Goal: Task Accomplishment & Management: Manage account settings

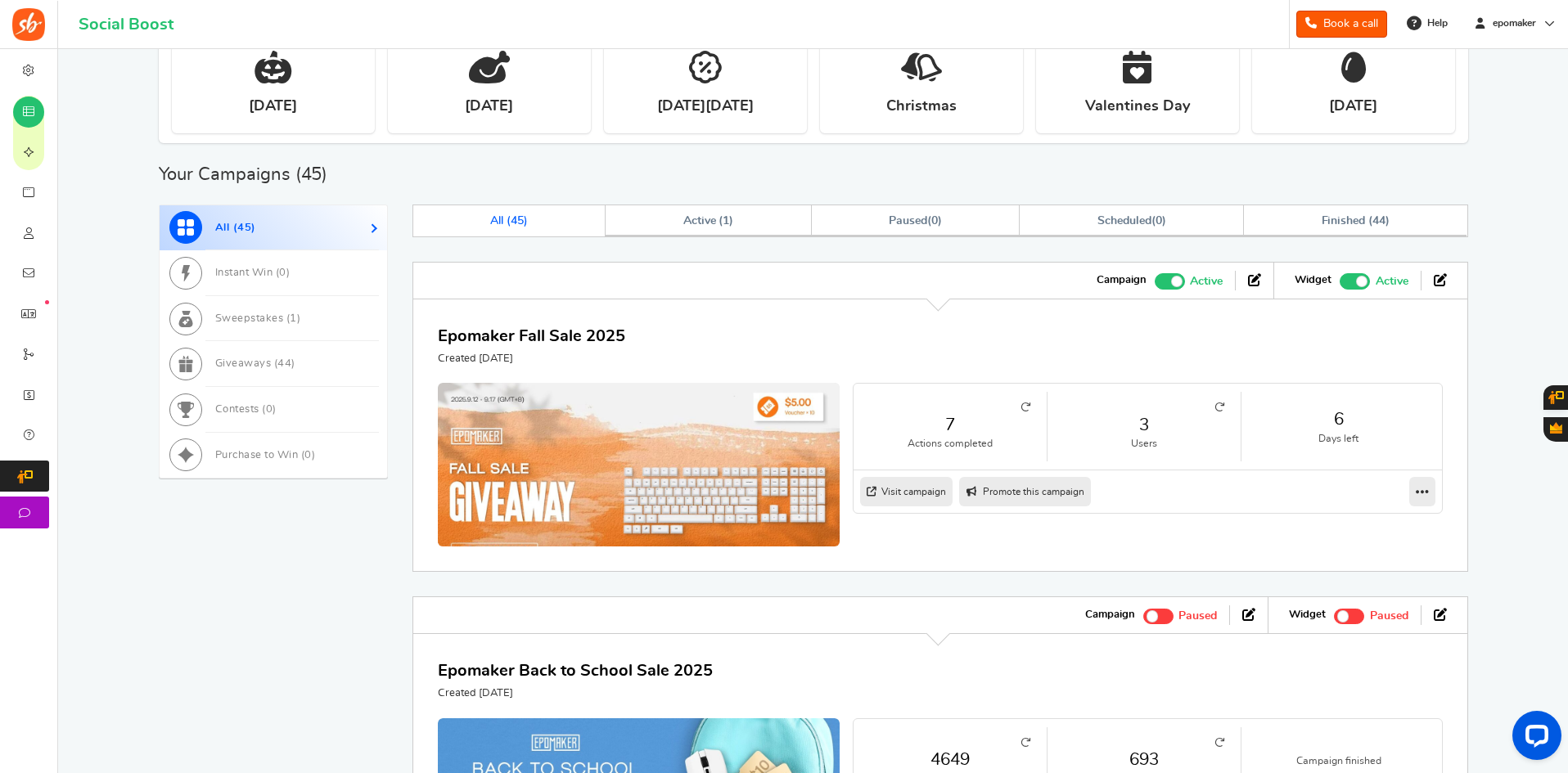
scroll to position [491, 0]
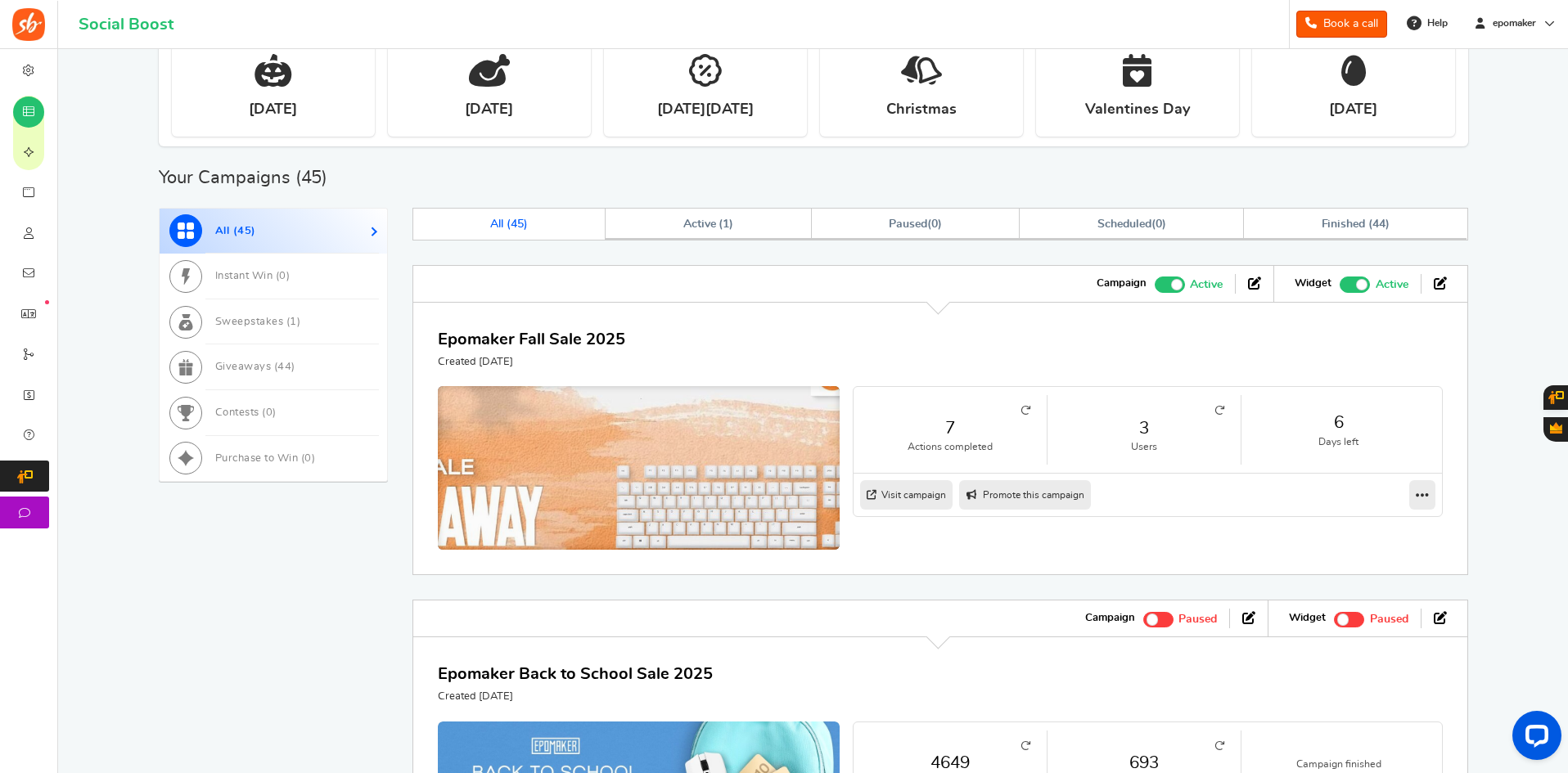
click at [566, 432] on img at bounding box center [639, 480] width 603 height 283
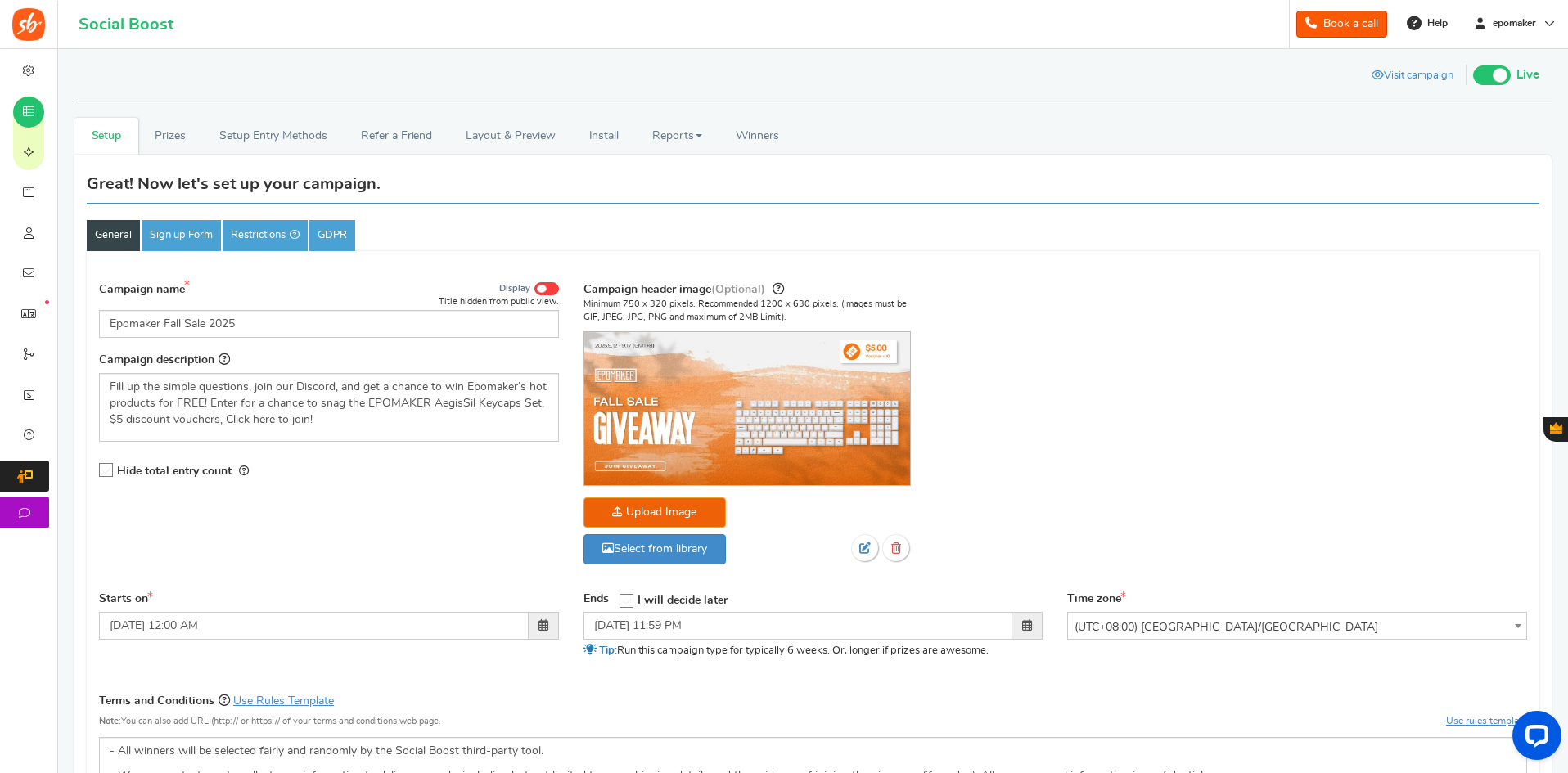
click at [541, 292] on span at bounding box center [541, 288] width 10 height 8
click at [0, 0] on input "Display" at bounding box center [0, 0] width 0 height 0
click at [175, 143] on link "Prizes" at bounding box center [170, 137] width 65 height 37
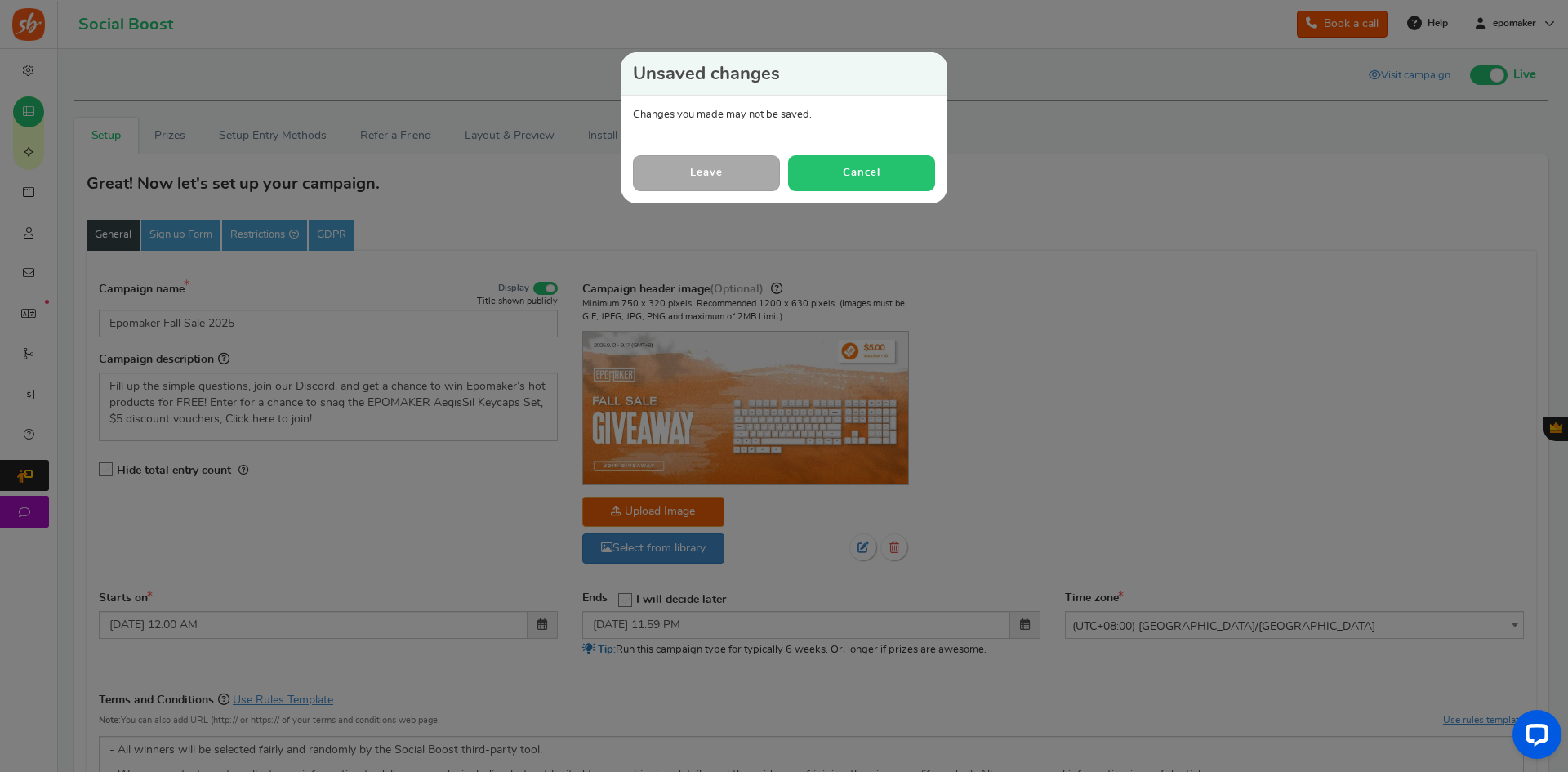
click at [834, 165] on button "Cancel" at bounding box center [861, 173] width 147 height 35
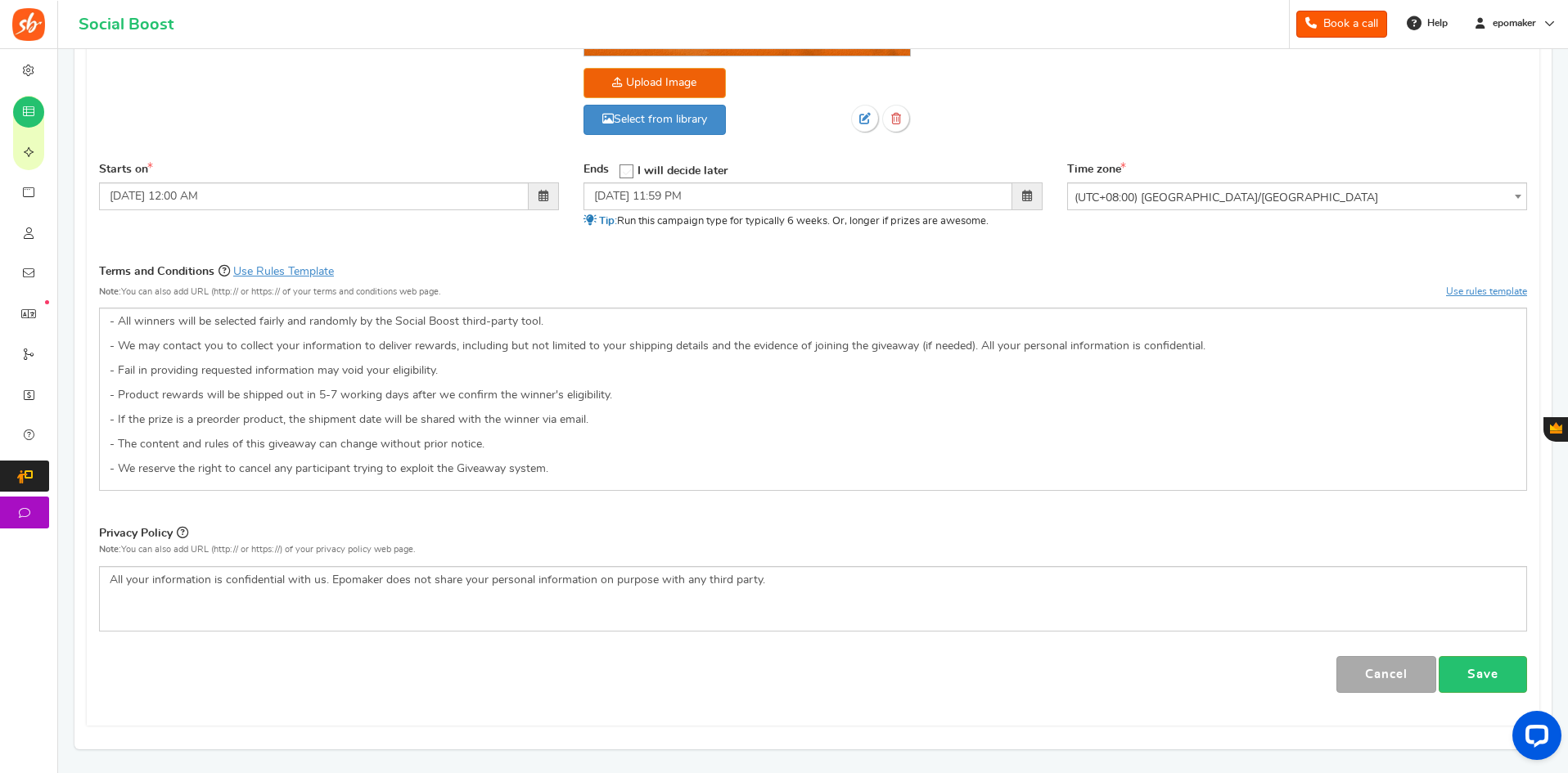
scroll to position [556, 0]
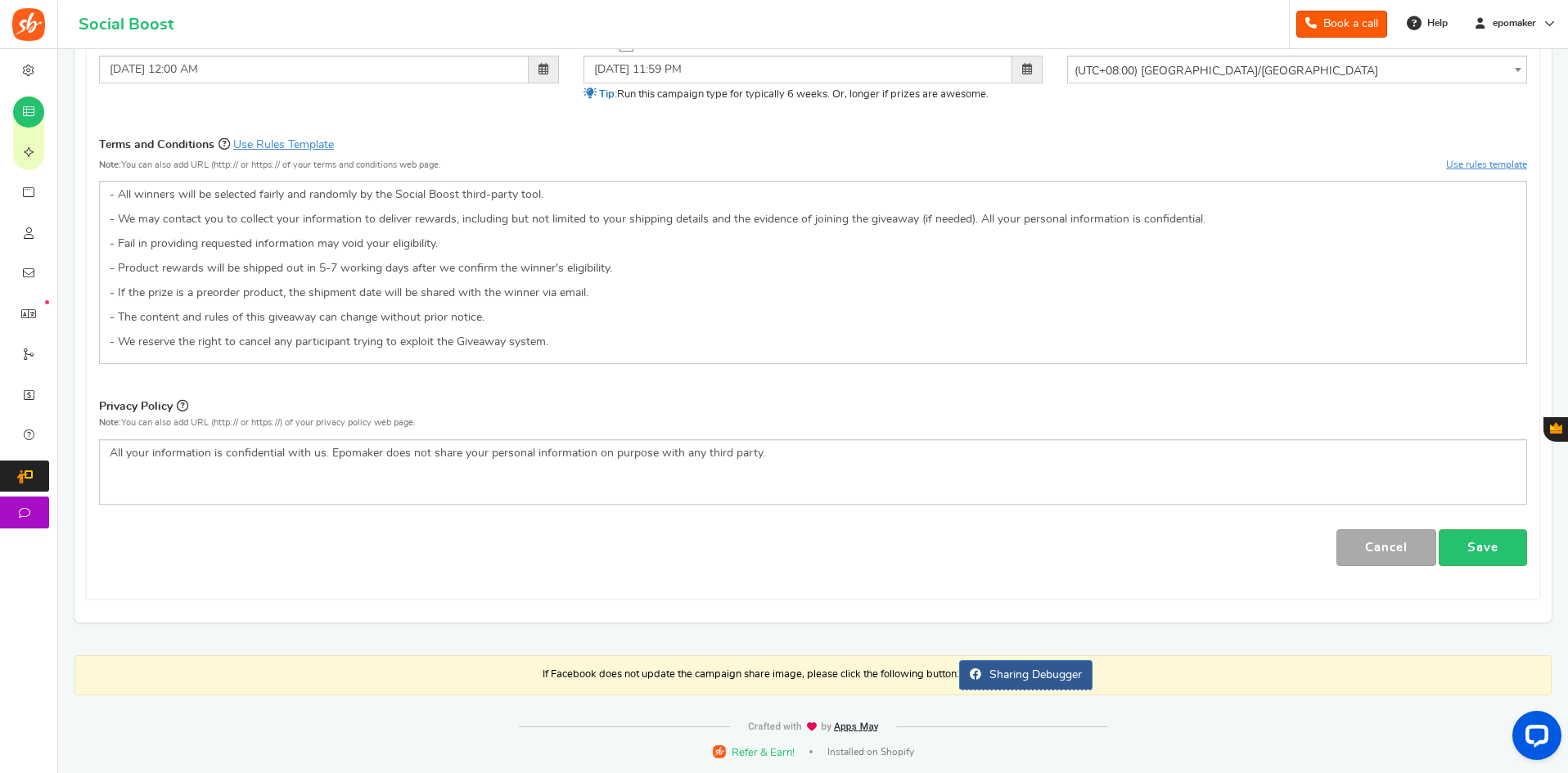
click at [1462, 553] on link "Save" at bounding box center [1483, 548] width 89 height 37
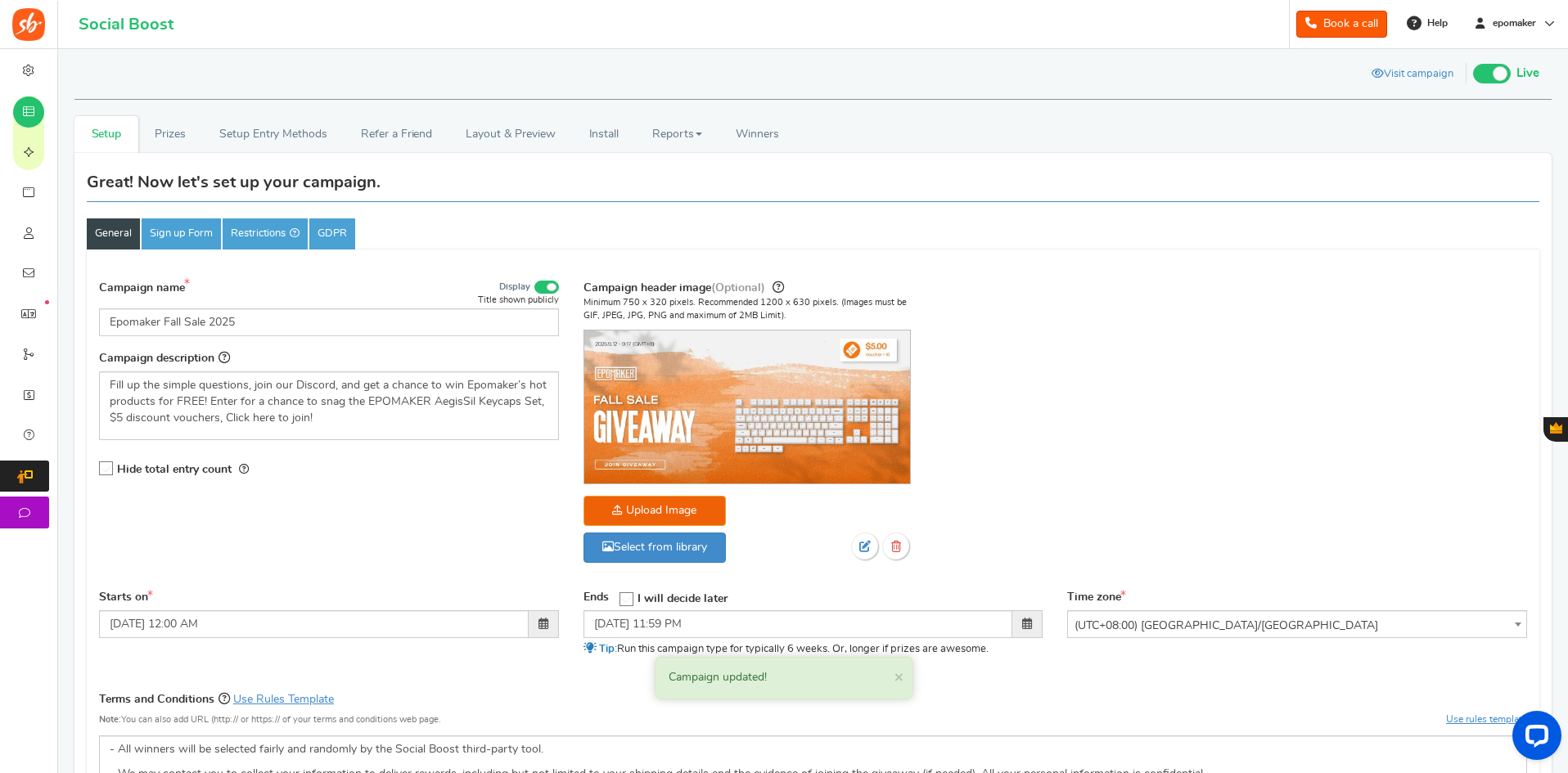
scroll to position [0, 0]
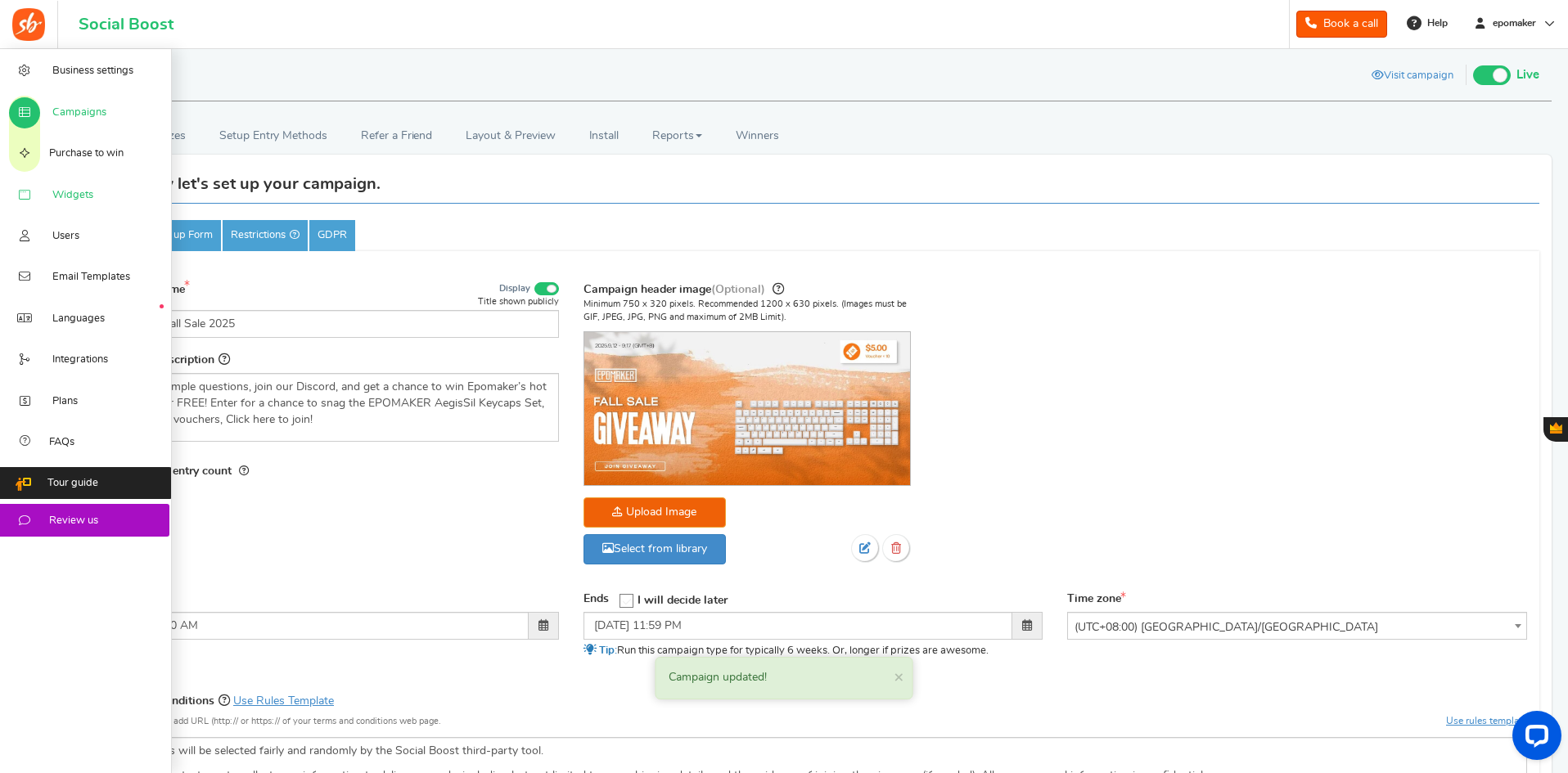
click at [76, 198] on span "Widgets" at bounding box center [73, 195] width 41 height 15
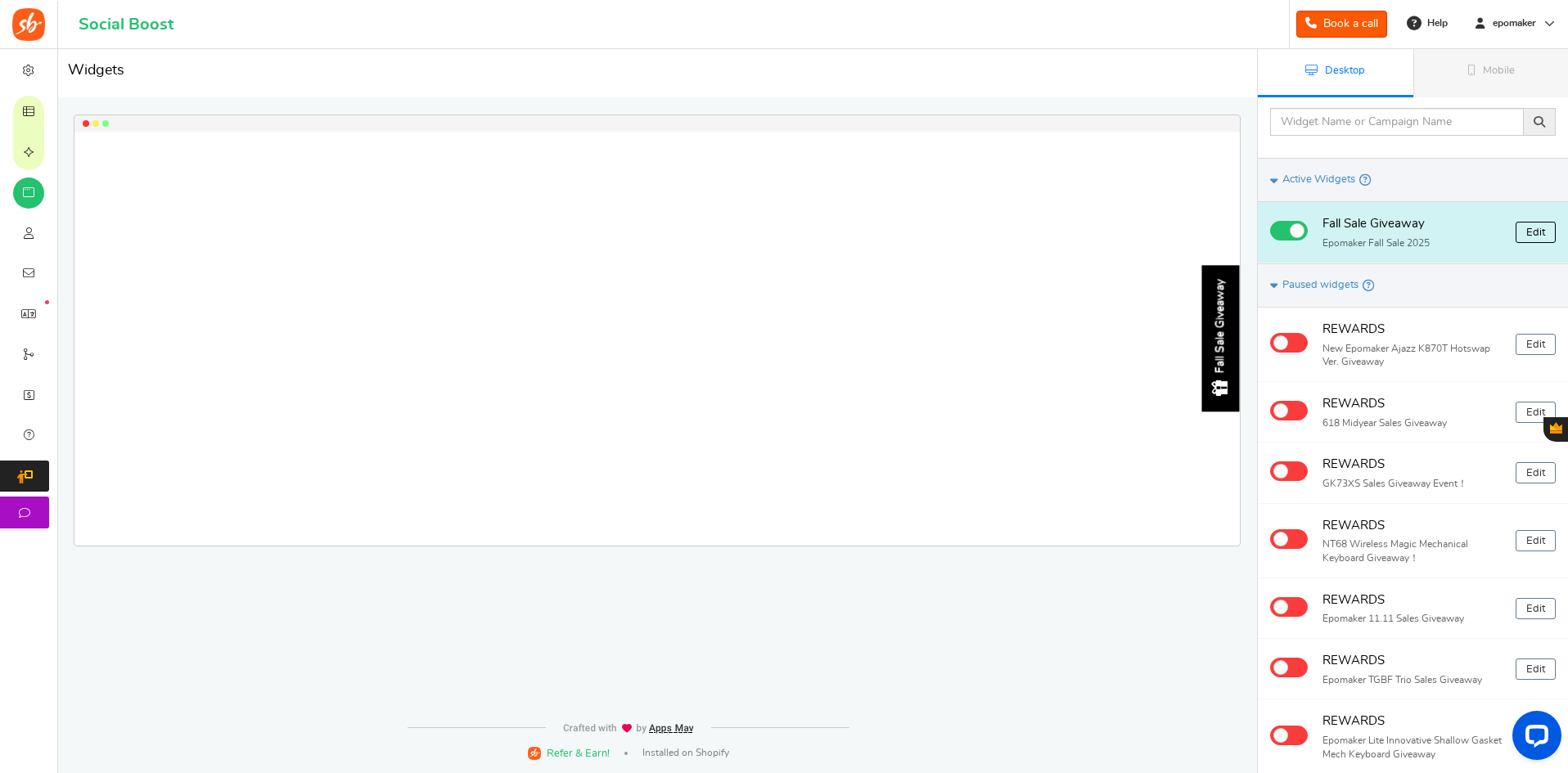
click at [1540, 234] on link "Edit" at bounding box center [1535, 232] width 40 height 21
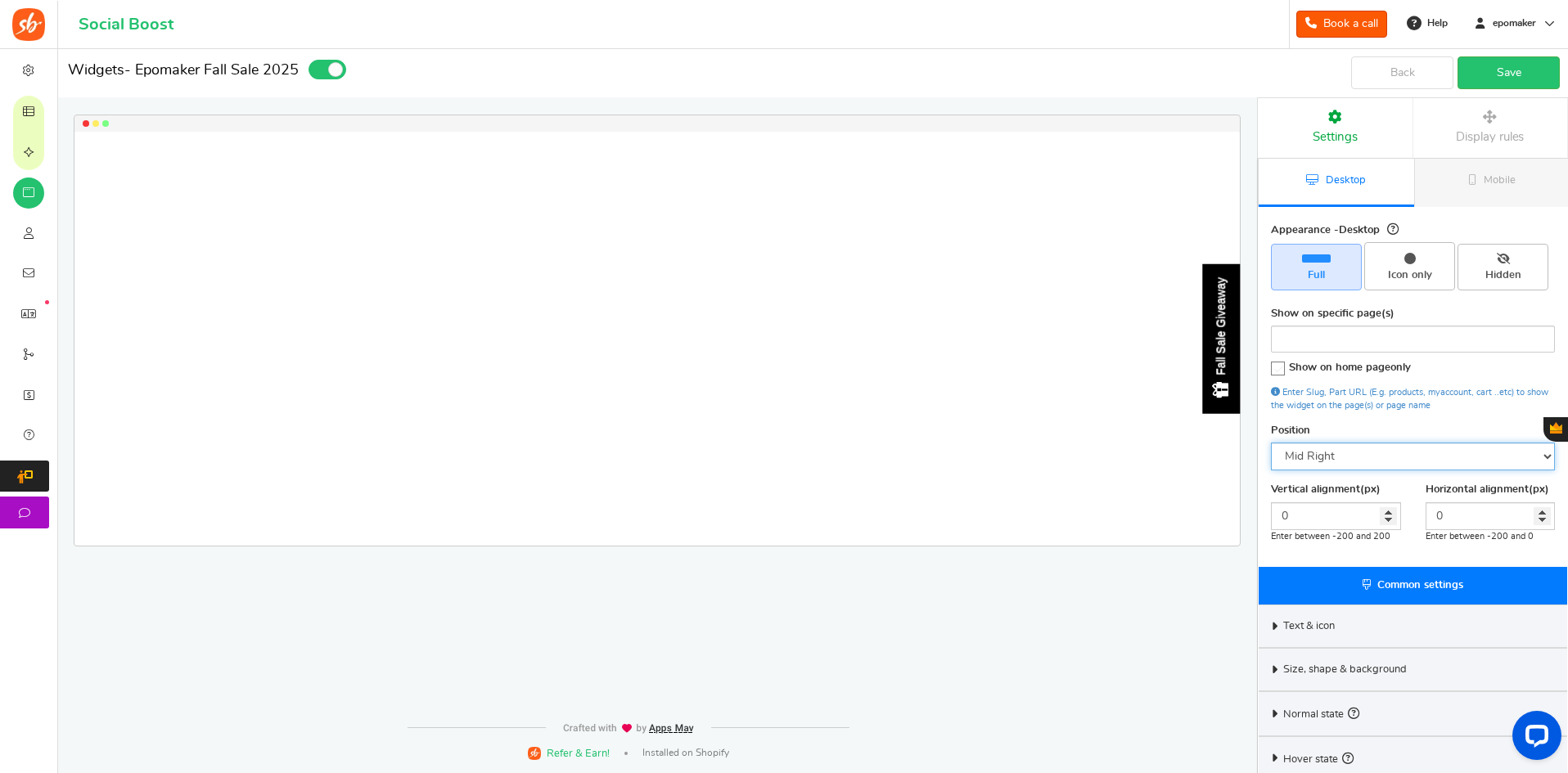
click at [1313, 455] on select "Mid Right Mid Left Top Bar Bottom Bar Bottom Left Bottom Right Bottom Center" at bounding box center [1413, 456] width 284 height 27
select select "left-side-drawer"
click at [1271, 442] on select "Mid Right Mid Left Top Bar Bottom Bar Bottom Left Bottom Right Bottom Center" at bounding box center [1413, 456] width 284 height 27
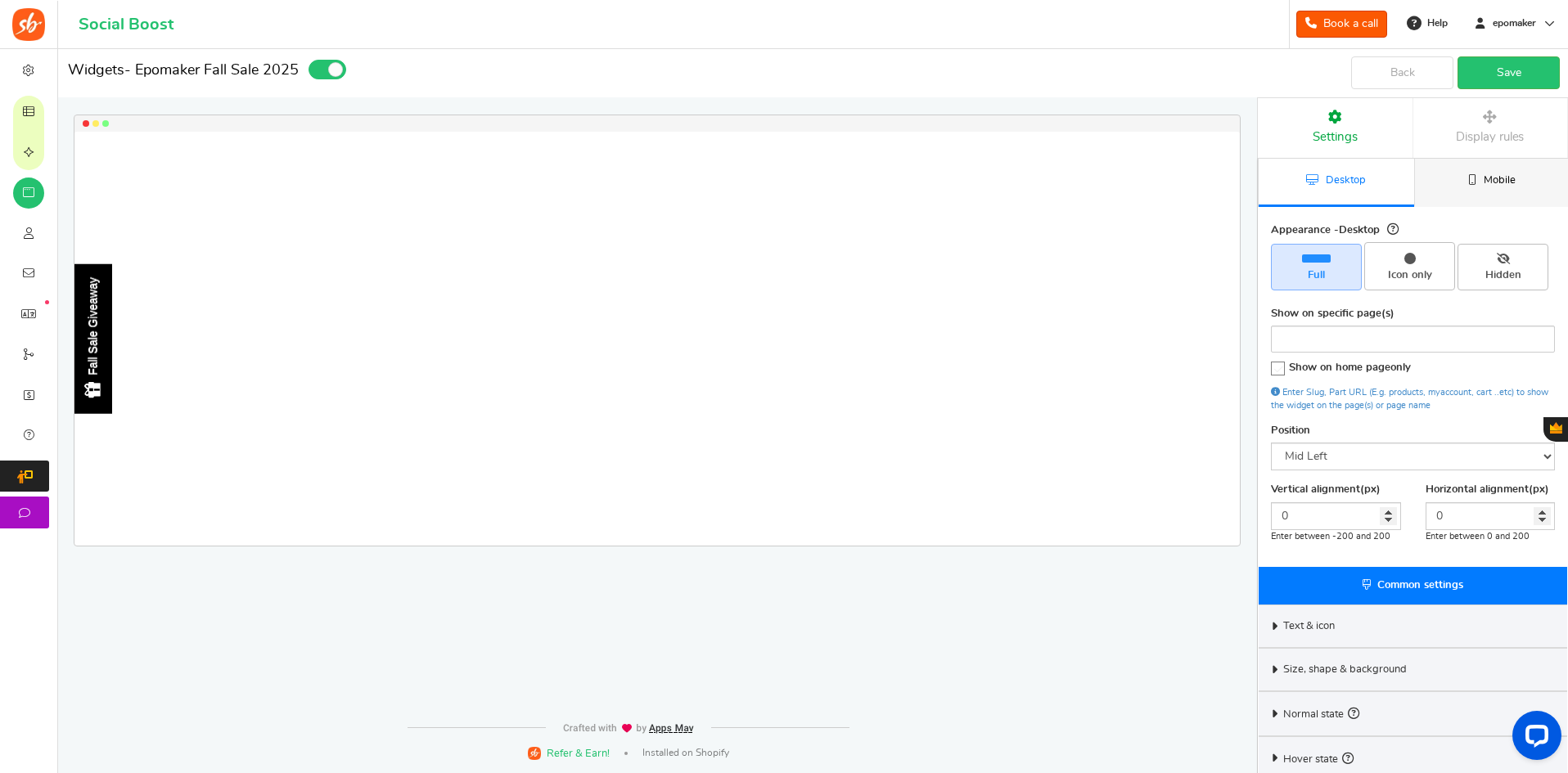
click at [1470, 181] on icon at bounding box center [1471, 180] width 8 height 11
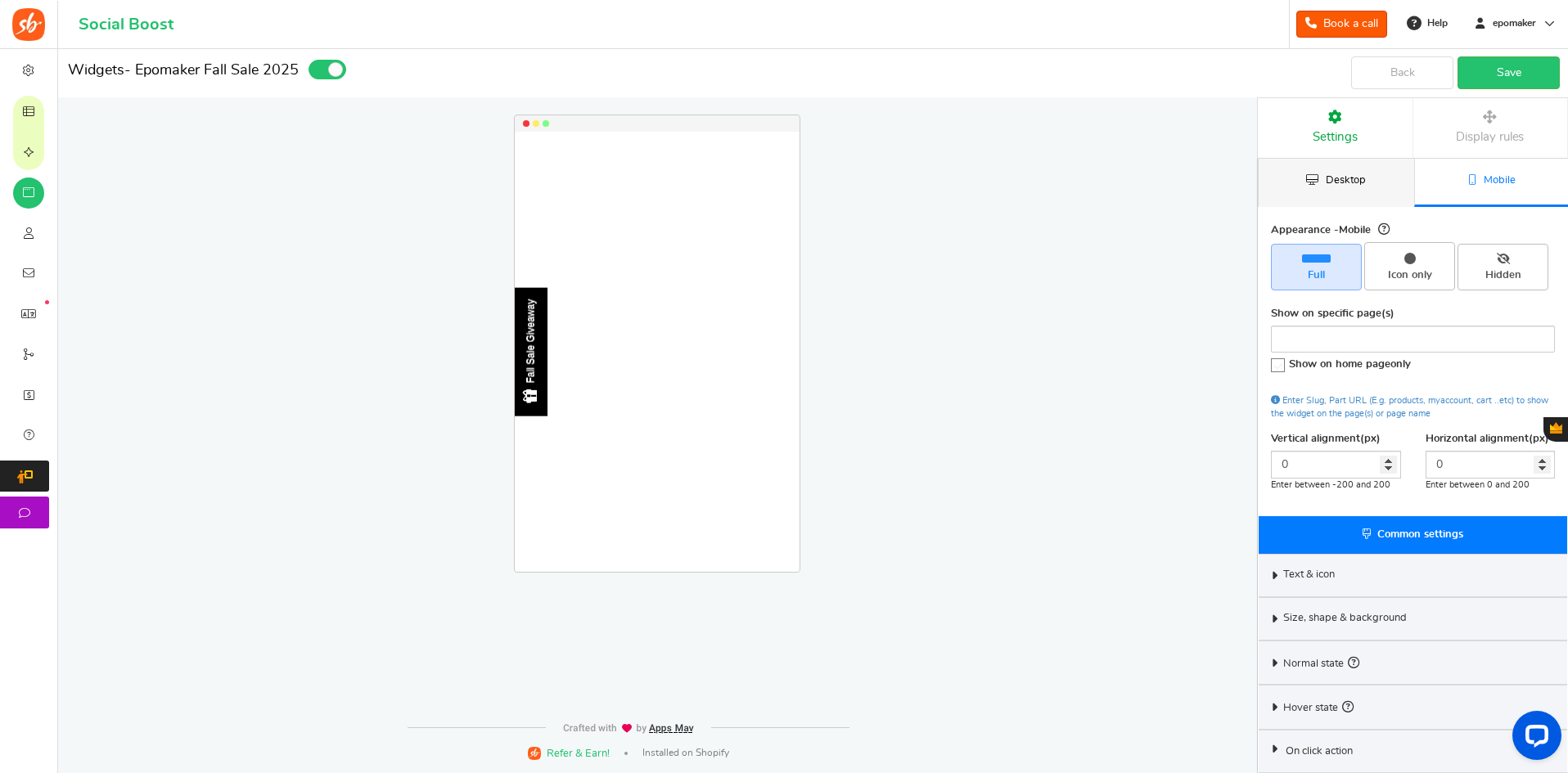
click at [1326, 177] on span "Desktop" at bounding box center [1345, 180] width 40 height 11
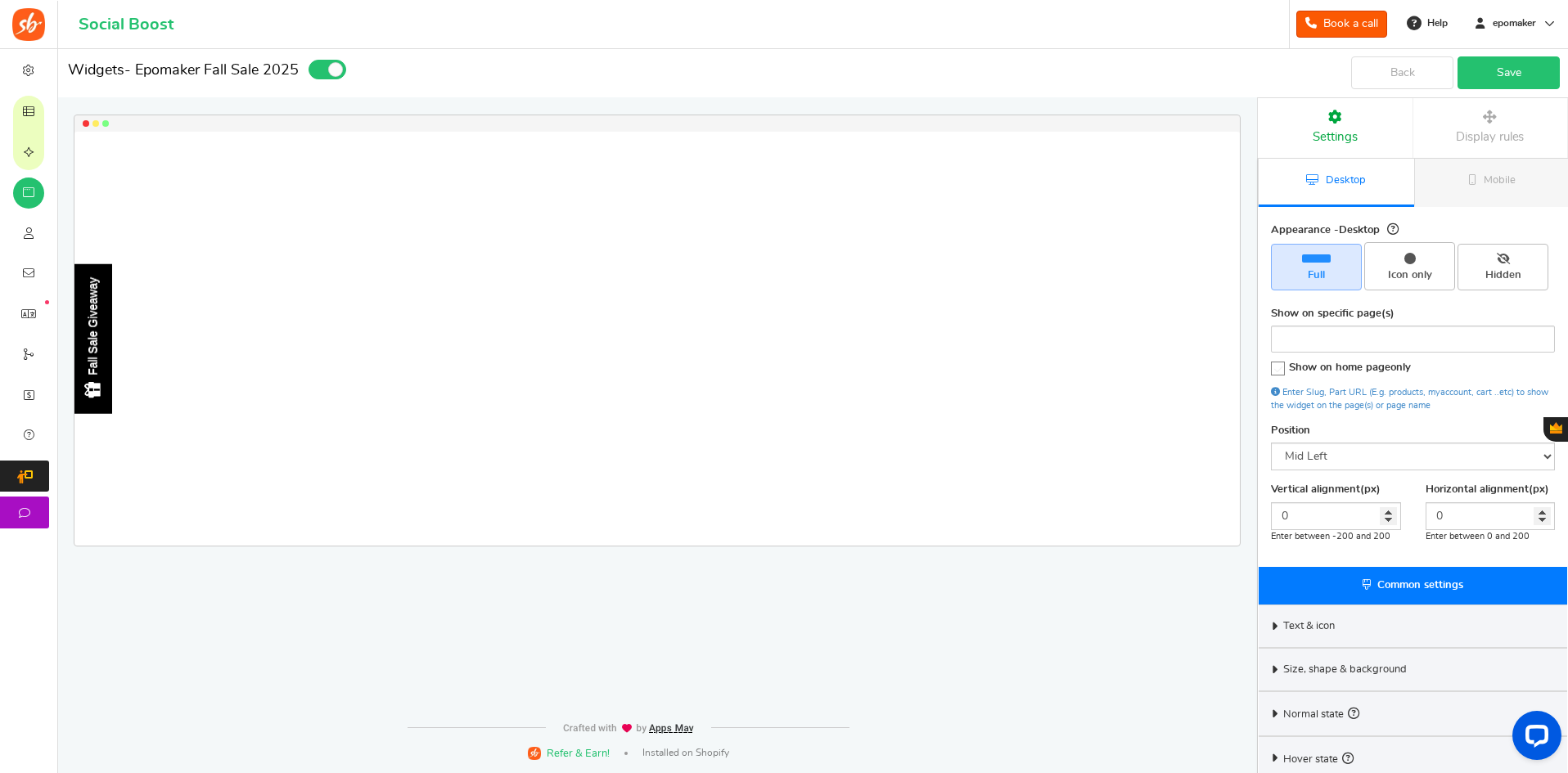
click at [1512, 69] on link "Save" at bounding box center [1508, 73] width 102 height 33
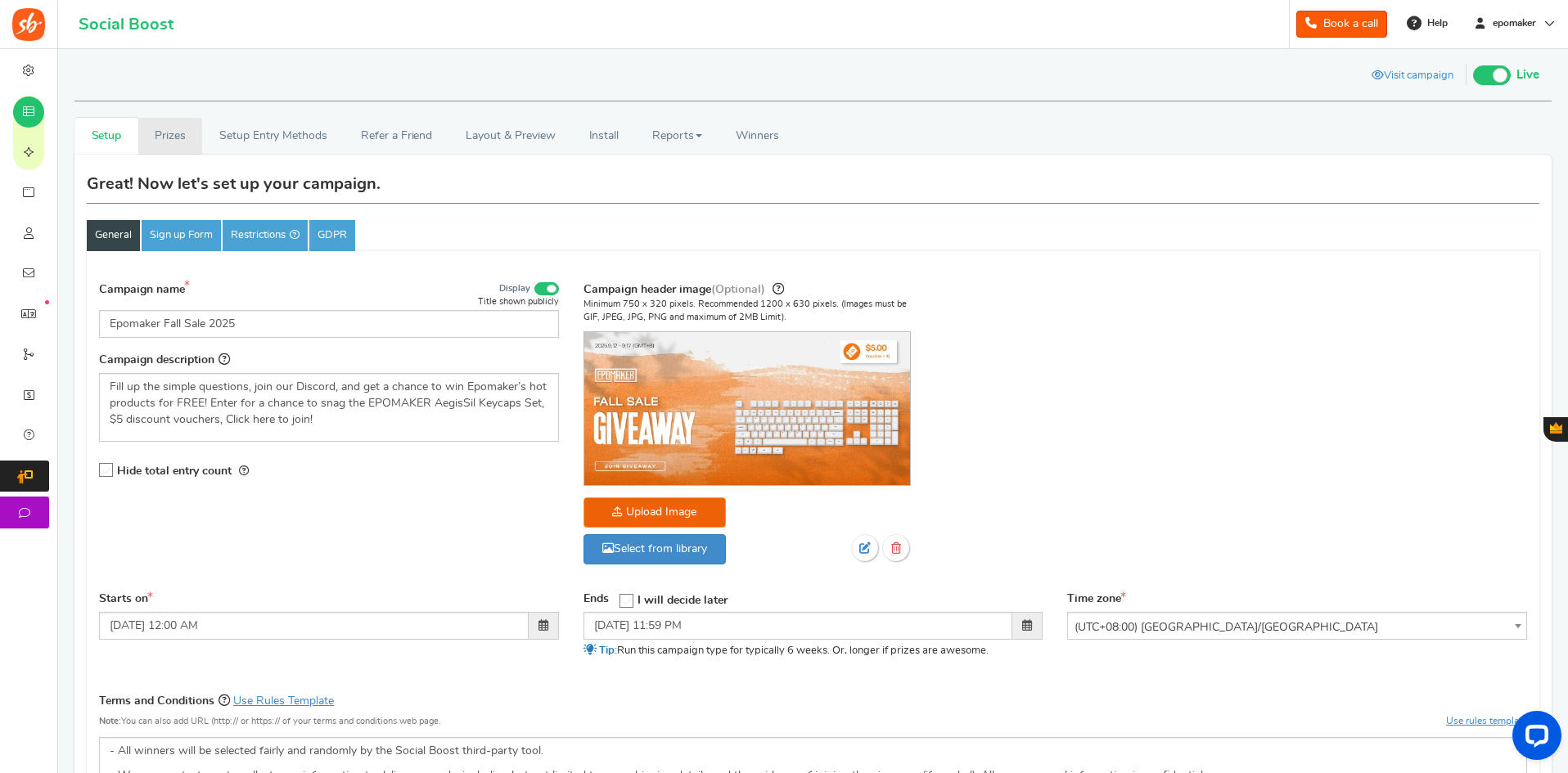
click at [186, 141] on link "Prizes" at bounding box center [170, 137] width 65 height 37
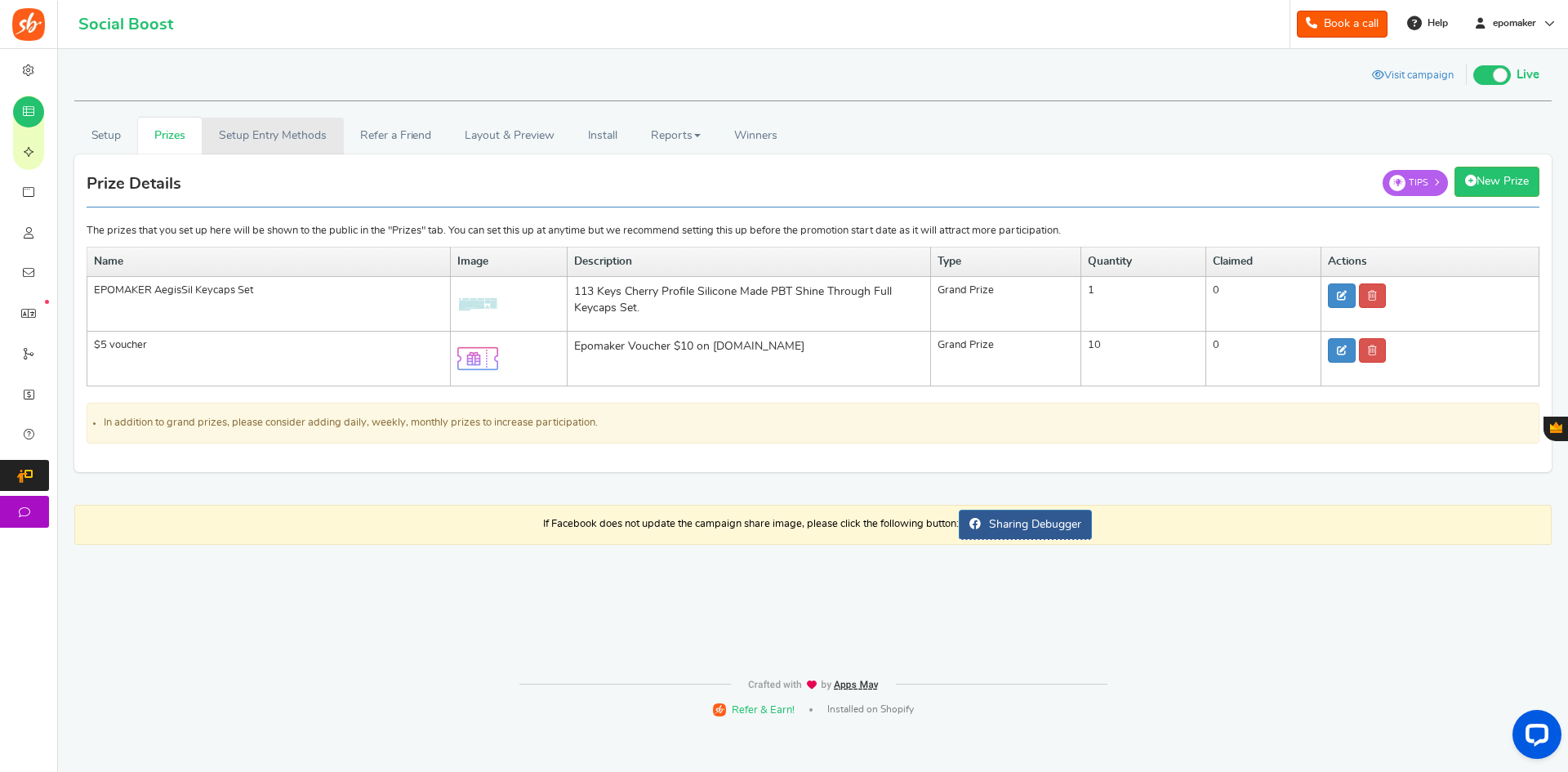
click at [259, 142] on link "Setup Entry Methods" at bounding box center [273, 136] width 142 height 37
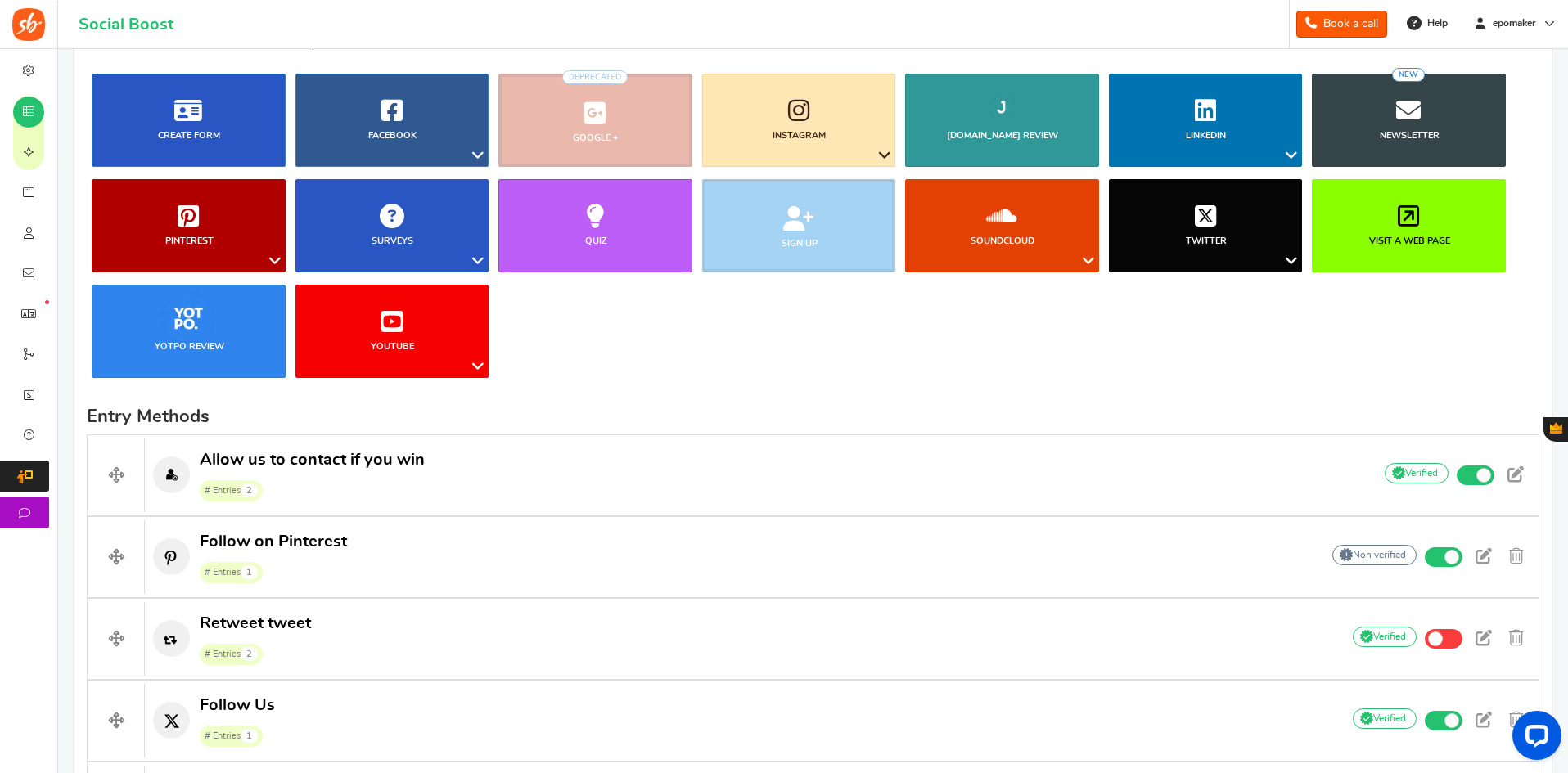
scroll to position [5, 0]
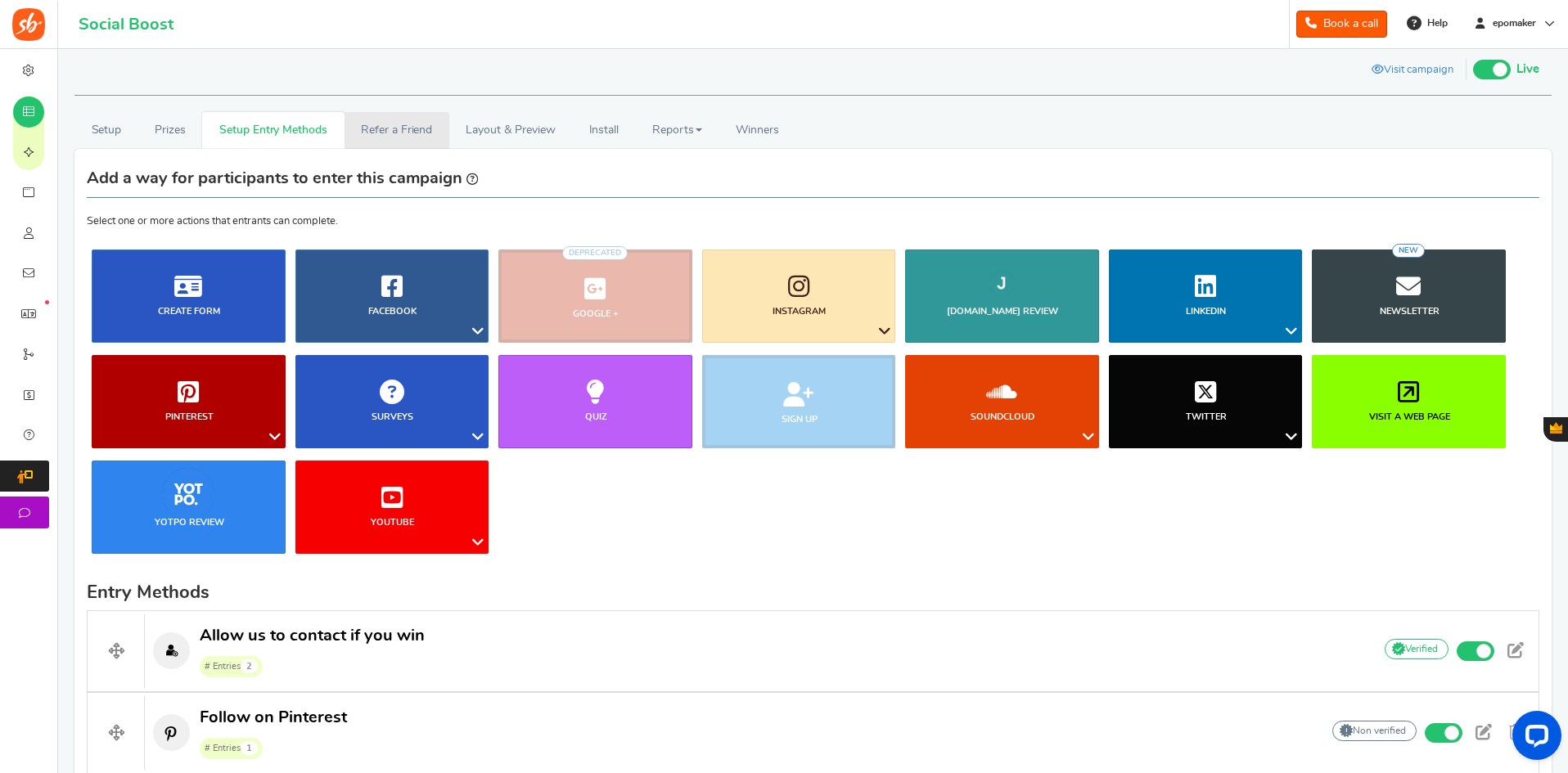
click at [358, 126] on link "Refer a Friend" at bounding box center [396, 130] width 105 height 37
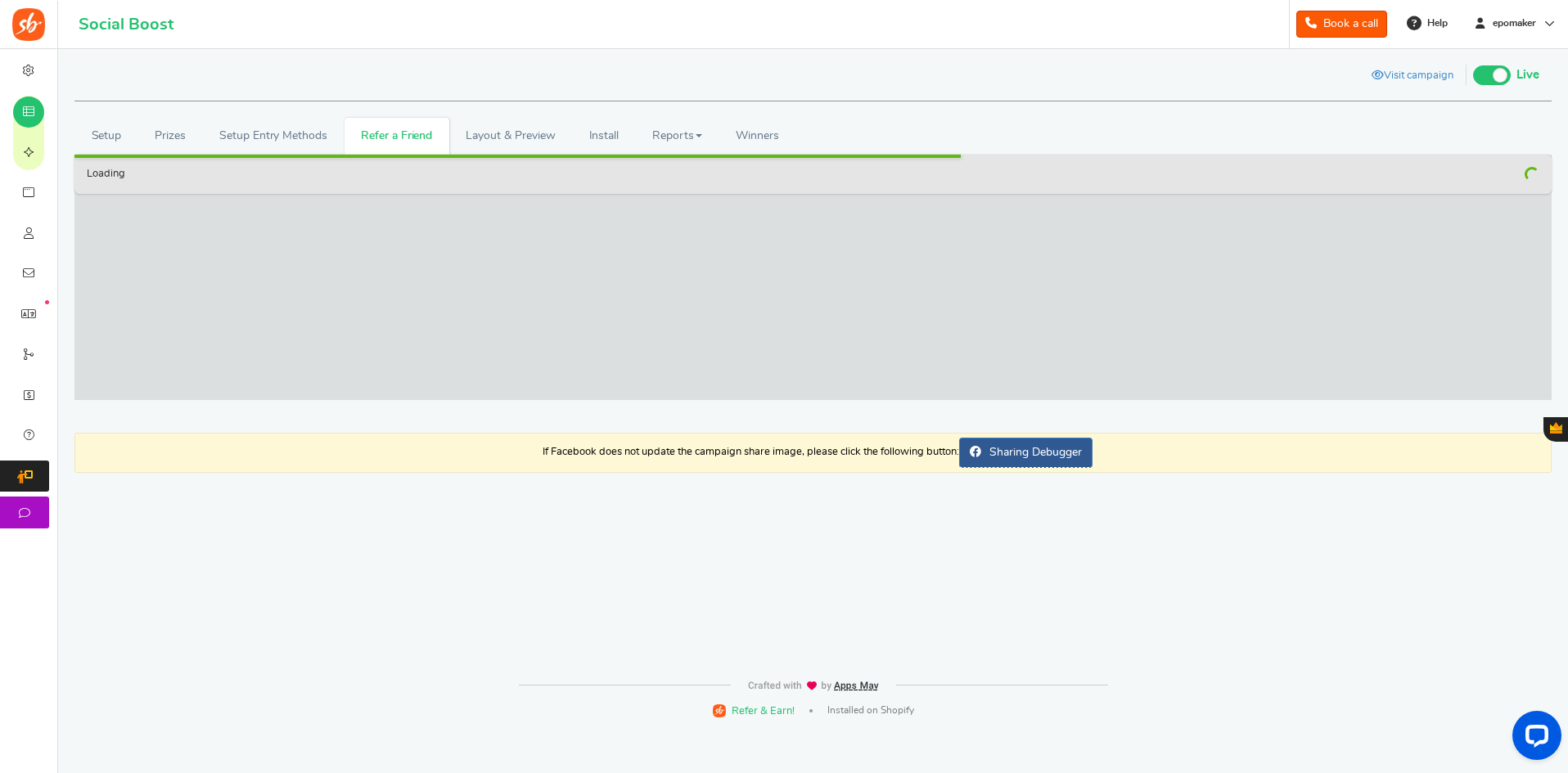
scroll to position [0, 0]
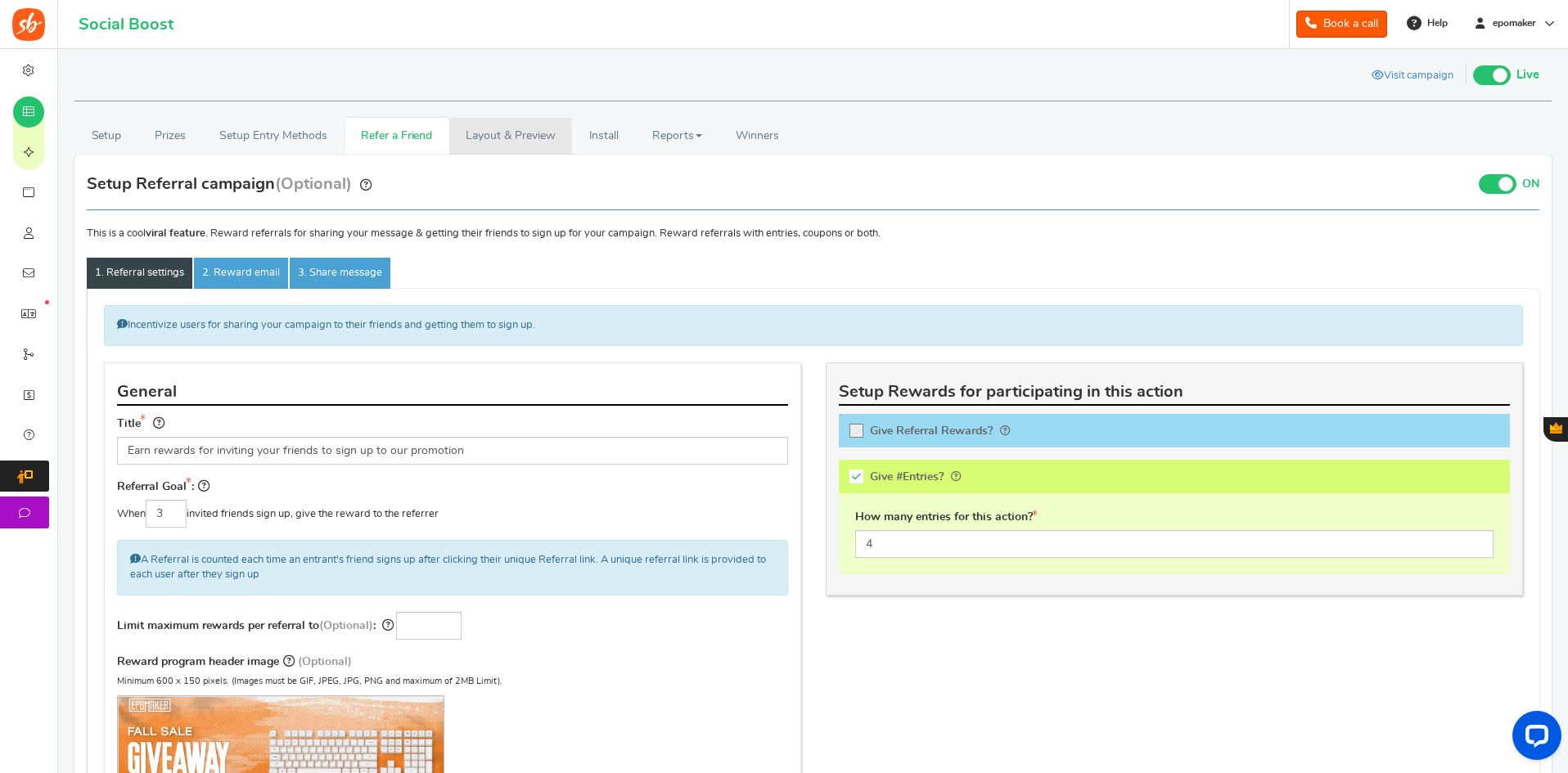
click at [493, 139] on link "Layout & Preview" at bounding box center [510, 137] width 122 height 37
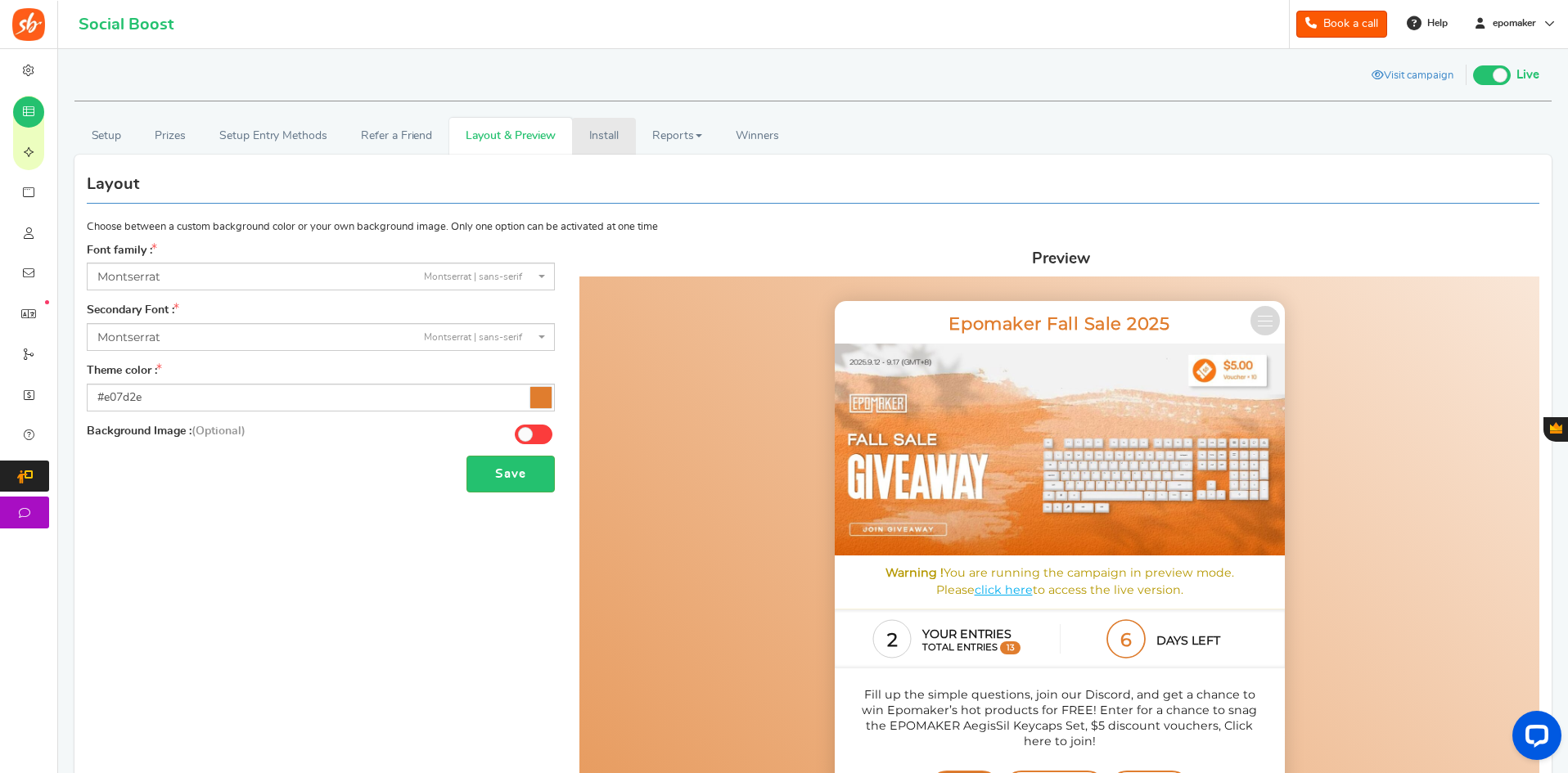
click at [608, 139] on link "Install" at bounding box center [604, 137] width 64 height 37
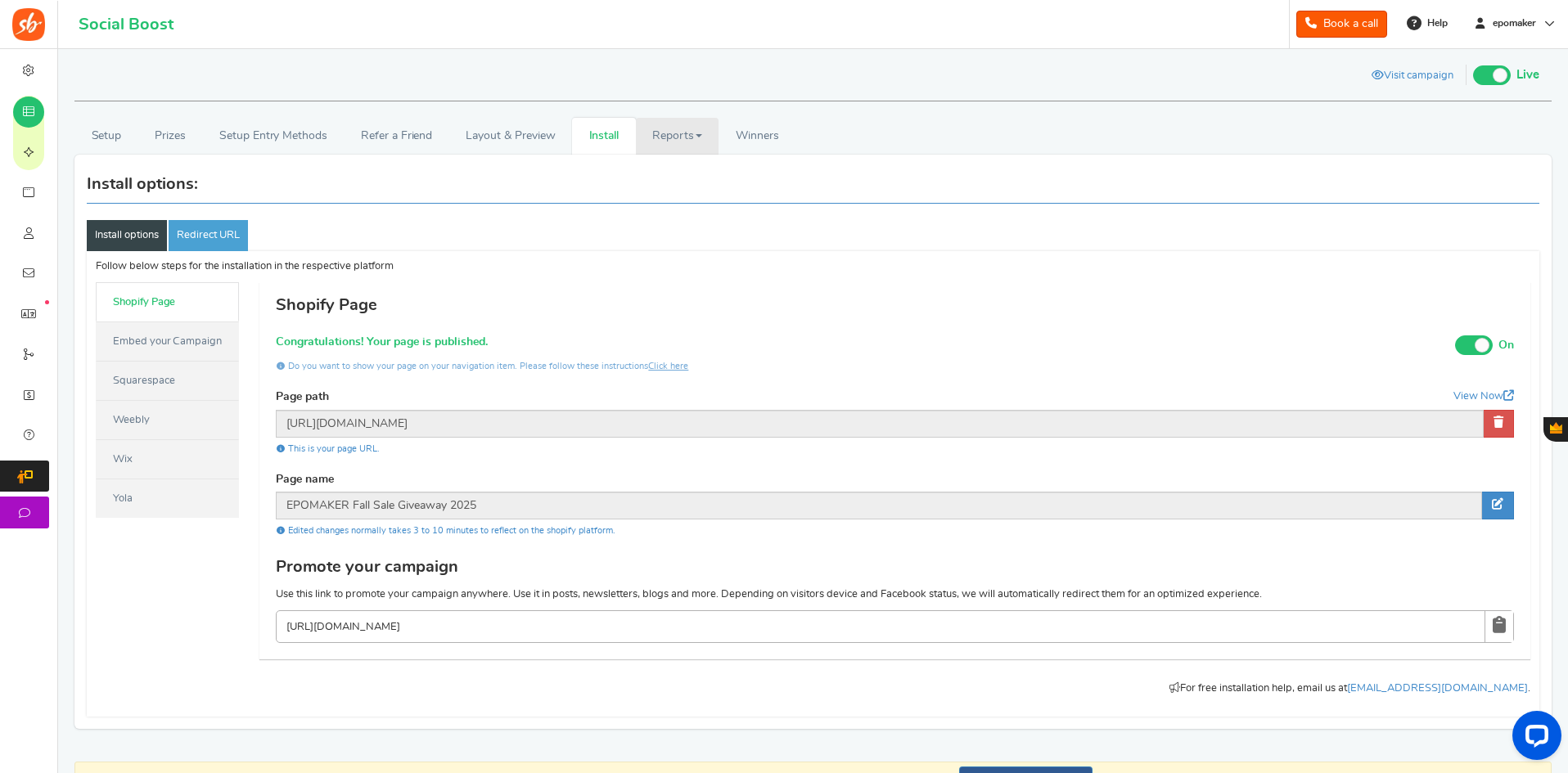
click at [671, 132] on link "Reports" at bounding box center [678, 137] width 83 height 37
click at [679, 167] on link "Analytics" at bounding box center [702, 172] width 131 height 24
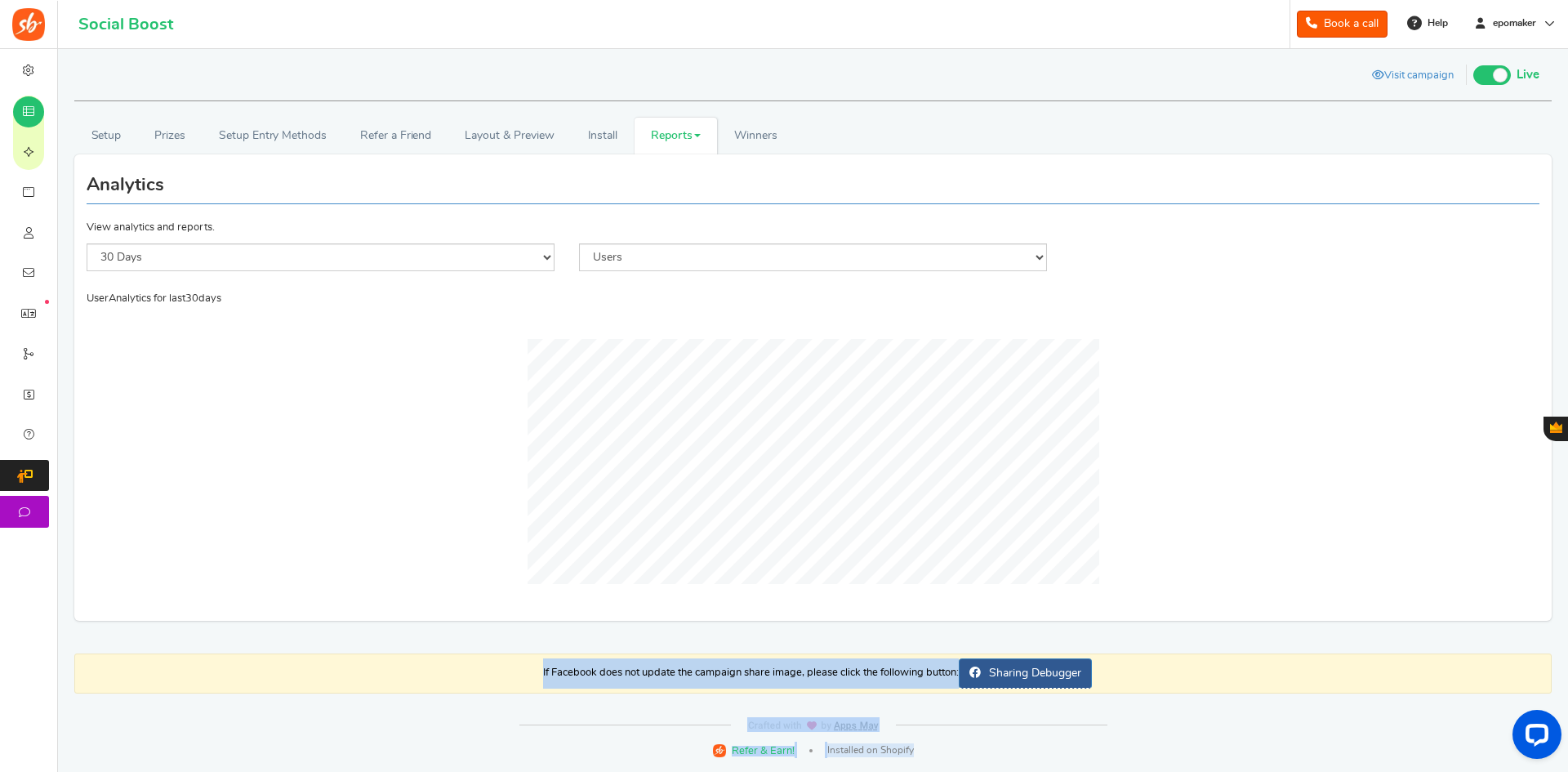
drag, startPoint x: 520, startPoint y: 668, endPoint x: 1094, endPoint y: 744, distance: 579.0
click at [977, 731] on div "View less View more NOTE: Social Boost plugin is deleted or deactivated. Please…" at bounding box center [784, 409] width 1568 height 722
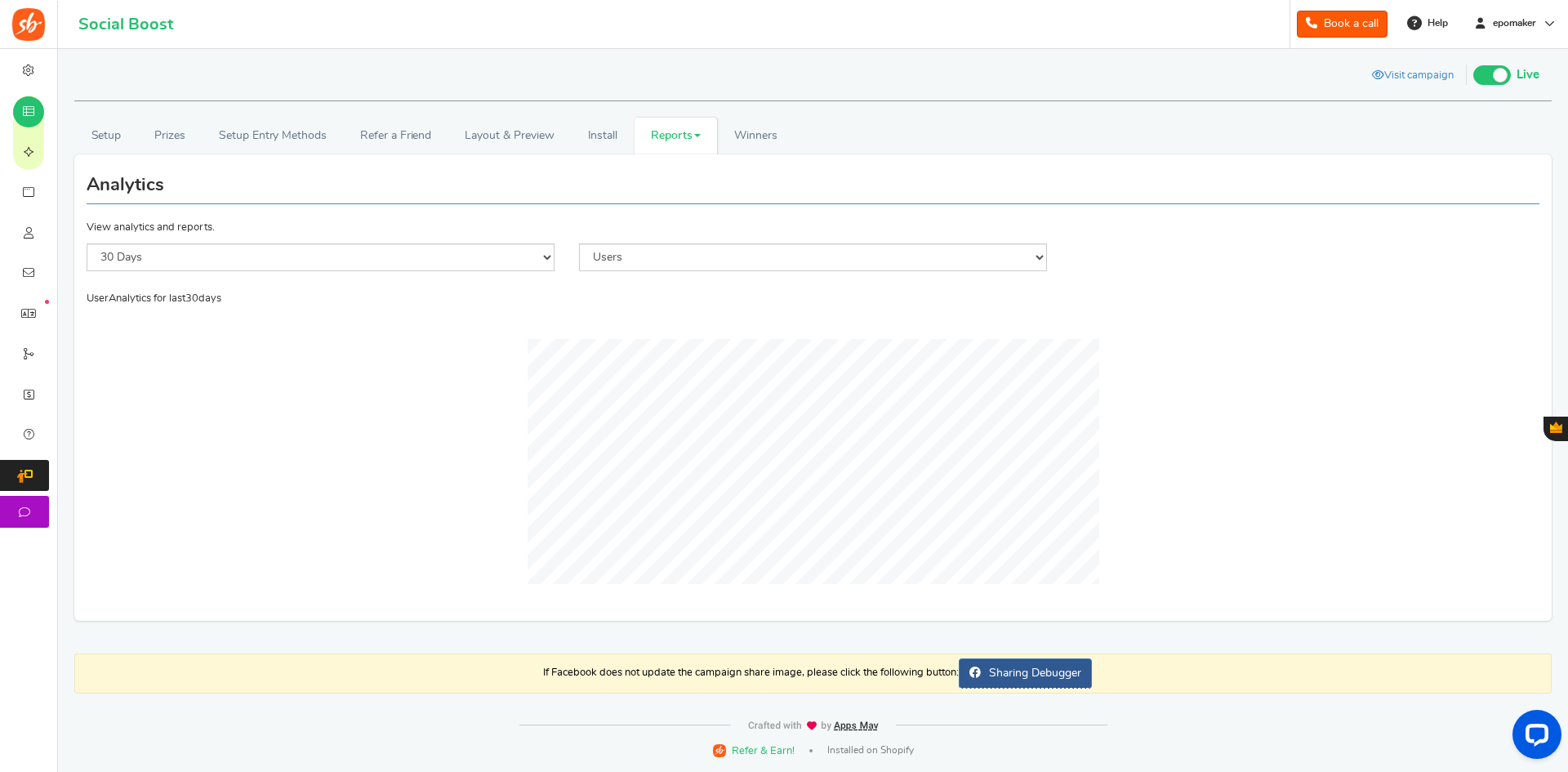
click at [1149, 754] on div "View less View more NOTE: Social Boost plugin is deleted or deactivated. Please…" at bounding box center [784, 409] width 1568 height 722
click at [1546, 30] on link "epomaker" at bounding box center [1516, 23] width 92 height 27
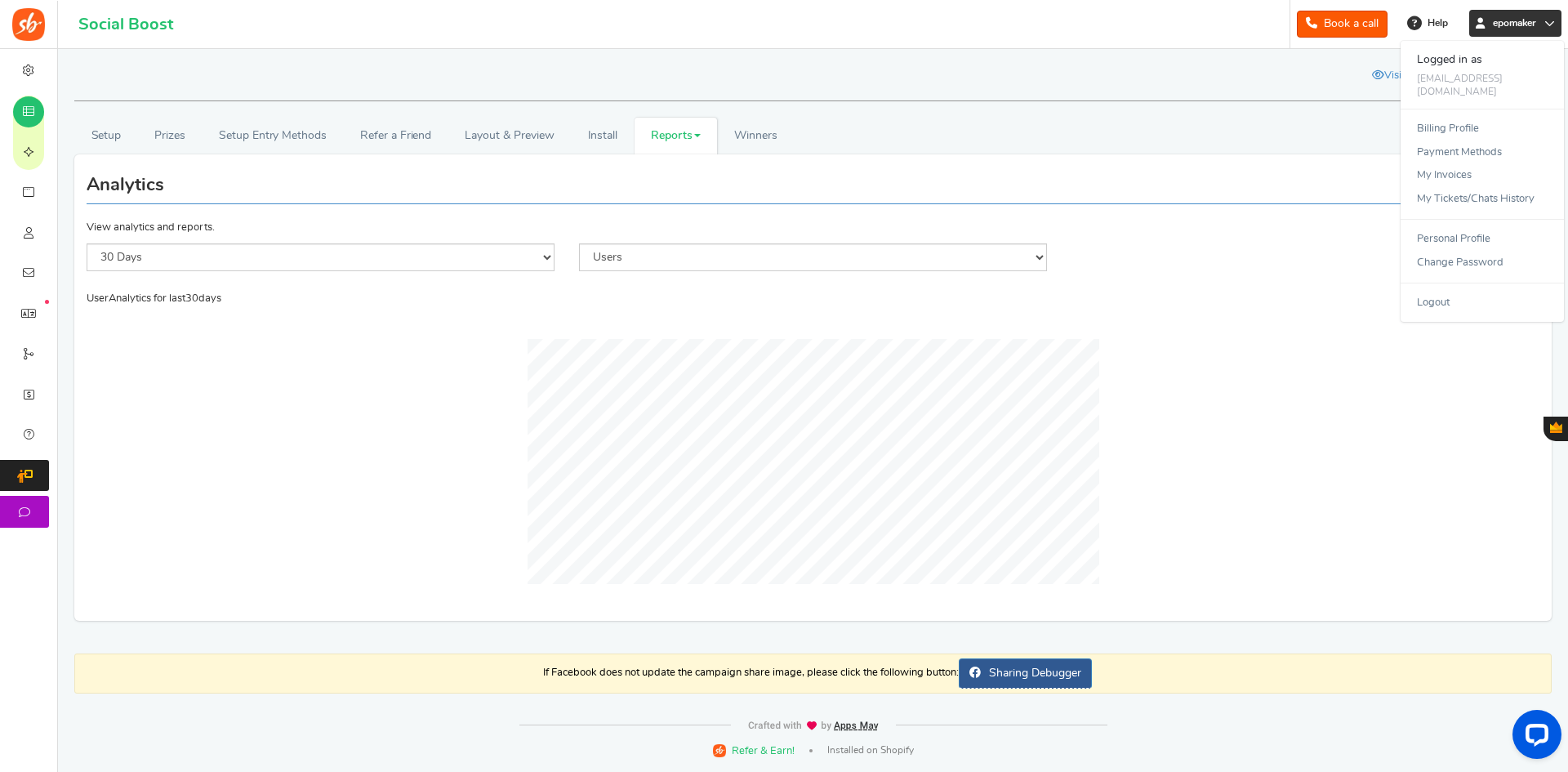
click at [1351, 365] on div at bounding box center [813, 461] width 1453 height 294
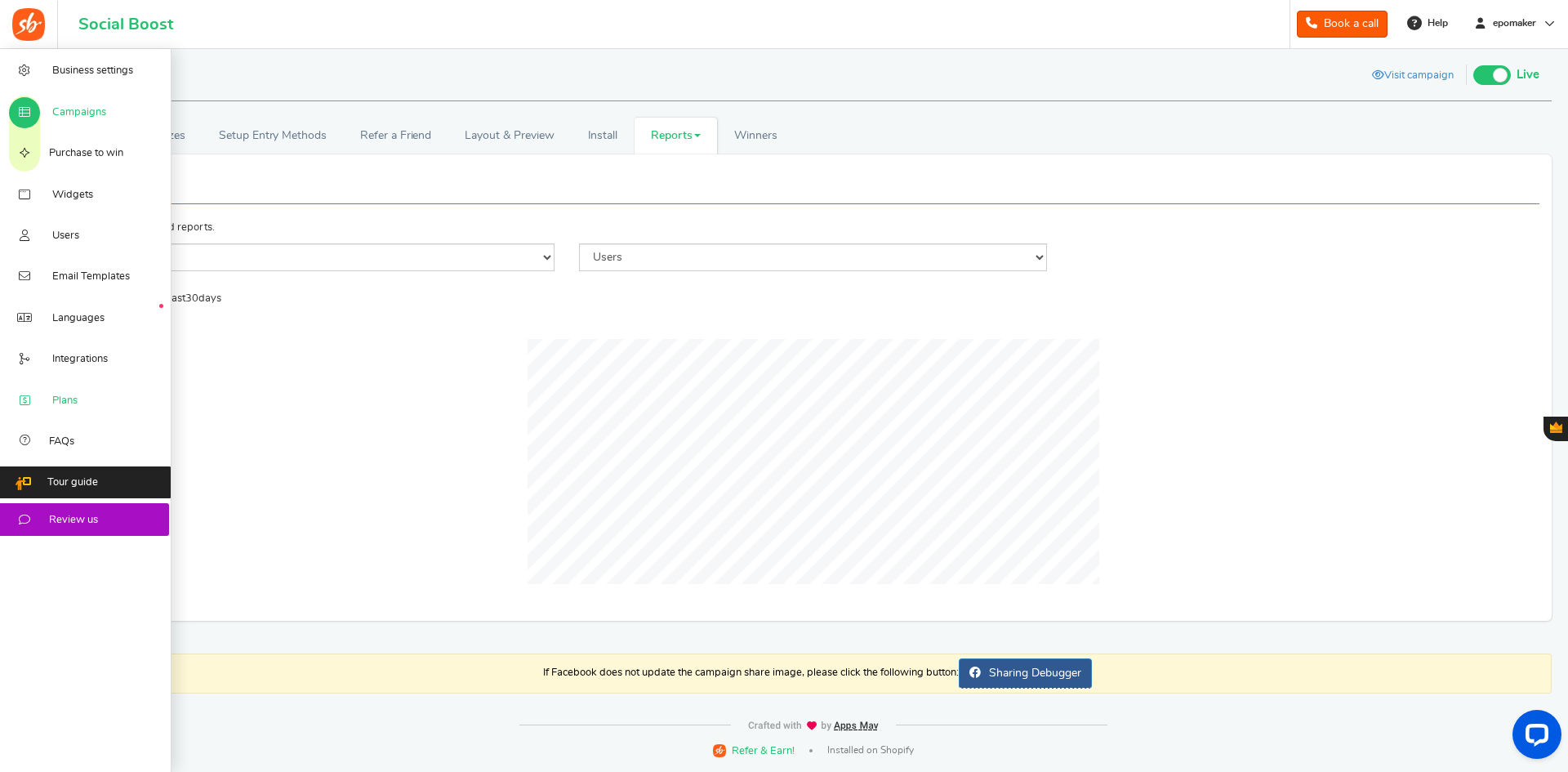
click at [68, 398] on span "Plans" at bounding box center [65, 401] width 26 height 15
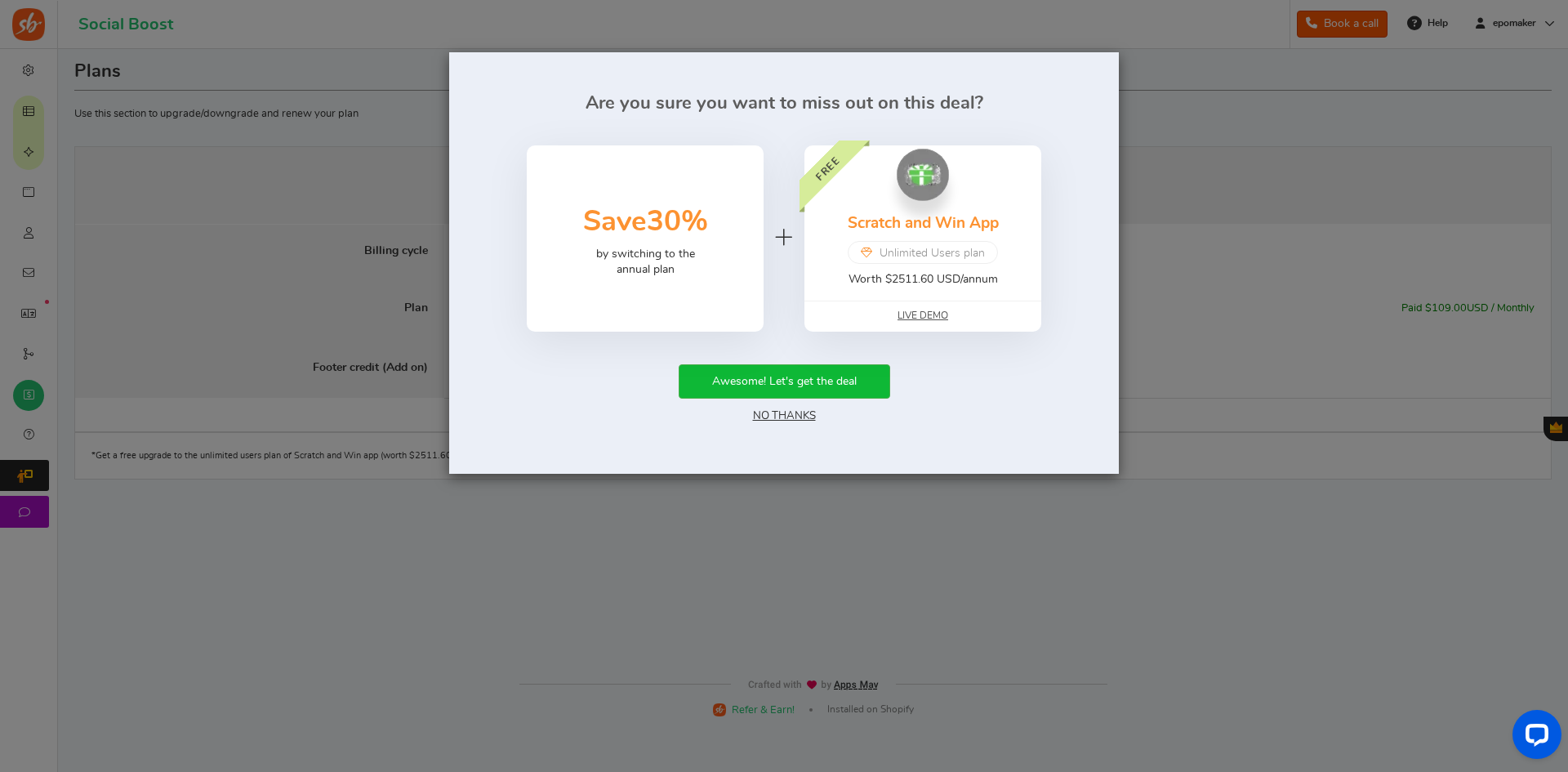
click at [780, 417] on link "No Thanks" at bounding box center [784, 415] width 63 height 12
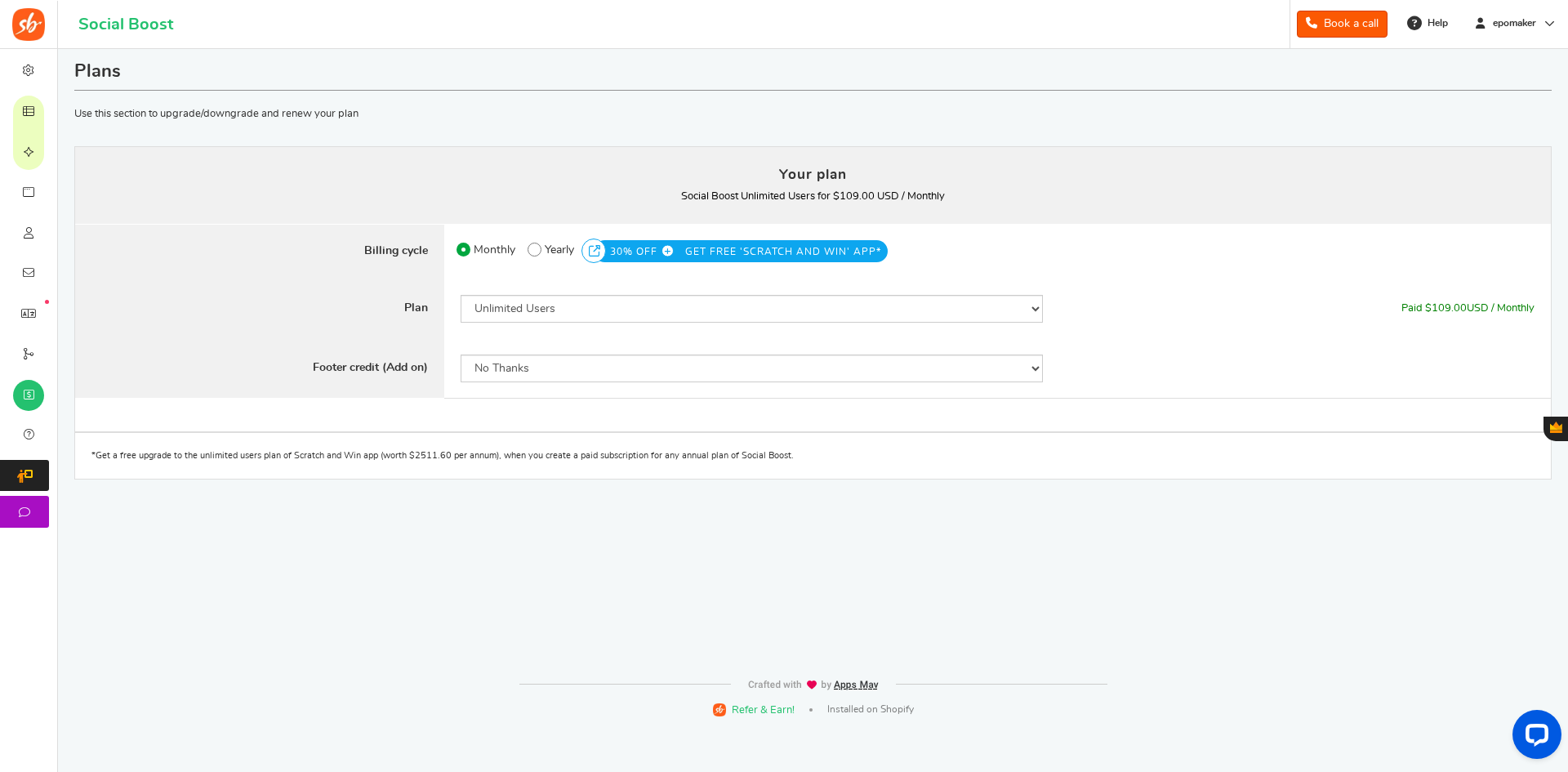
click at [1297, 621] on div "Plans Your plan - Social Boost Unlimited Users : $109.00 USD / Monthly Coupon […" at bounding box center [813, 359] width 1486 height 620
click at [1272, 612] on div "Plans Your plan - Social Boost Unlimited Users : $109.00 USD / Monthly Coupon […" at bounding box center [813, 359] width 1486 height 620
click at [1259, 596] on div "Plans Your plan - Social Boost Unlimited Users : $109.00 USD / Monthly Coupon […" at bounding box center [813, 359] width 1486 height 620
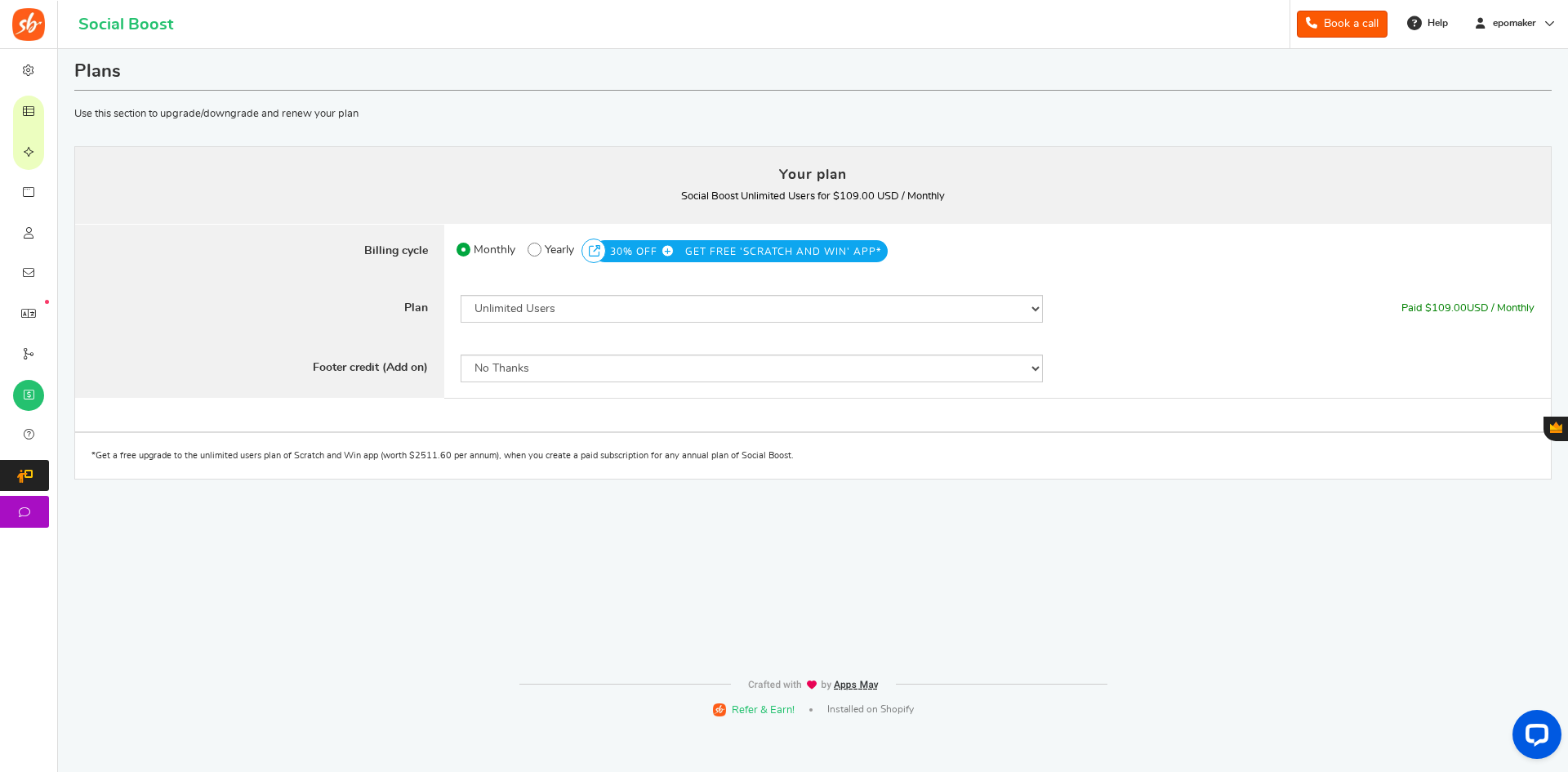
drag, startPoint x: 1396, startPoint y: 309, endPoint x: 1535, endPoint y: 311, distance: 139.0
click at [1535, 311] on div "$ 109.00 USD / Monthly Paid $109.00 USD / Monthly Paid $ 109.00 USD / Monthly $…" at bounding box center [1305, 309] width 491 height 60
click at [1060, 522] on div "Plans Your plan - Social Boost Unlimited Users : $109.00 USD / Monthly Coupon […" at bounding box center [813, 359] width 1486 height 620
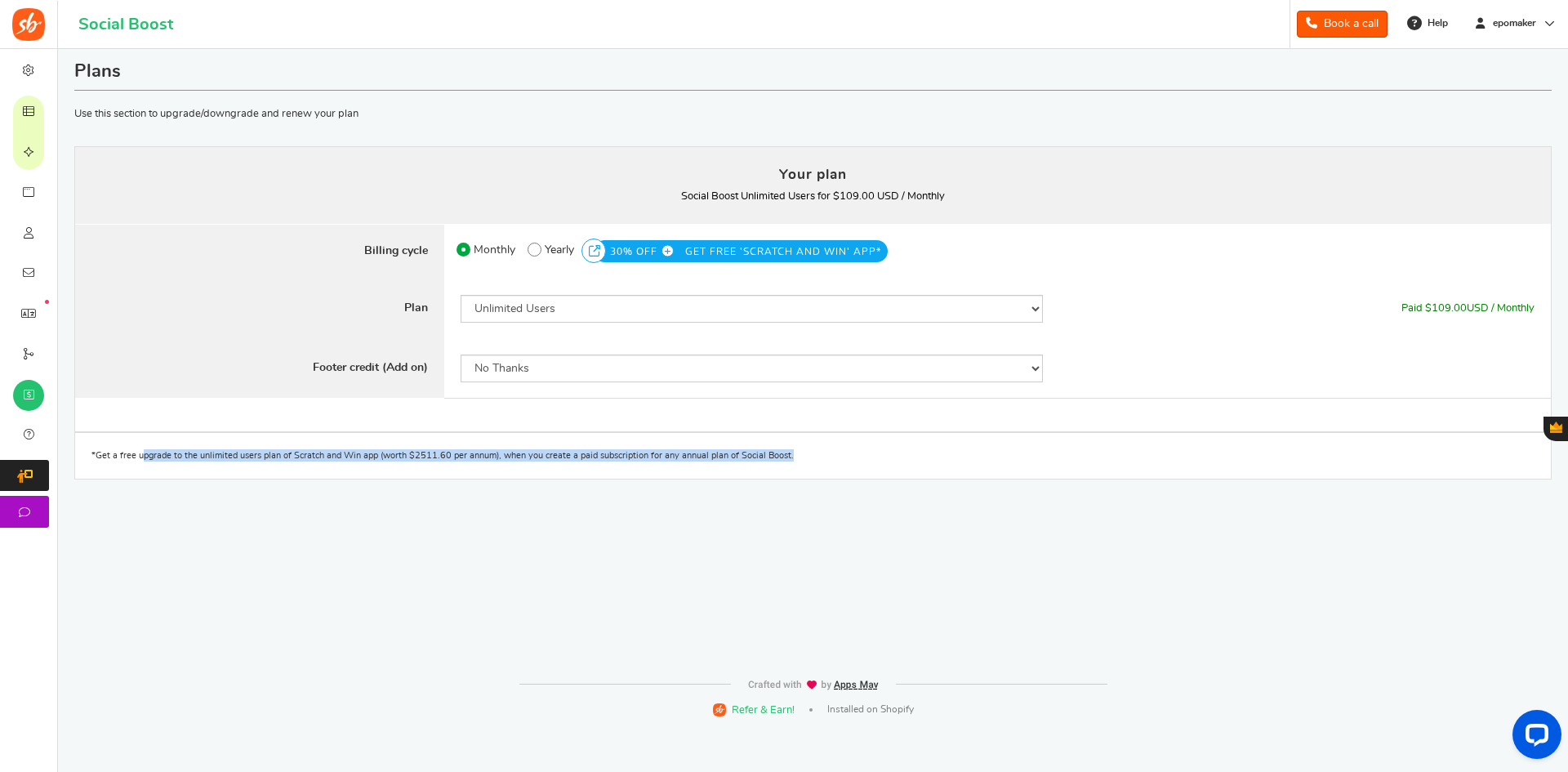
click at [1060, 522] on div "Plans Your plan - Social Boost Unlimited Users : $109.00 USD / Monthly Coupon […" at bounding box center [813, 359] width 1486 height 620
click at [1079, 519] on div "Plans Your plan - Social Boost Unlimited Users : $109.00 USD / Monthly Coupon […" at bounding box center [813, 359] width 1486 height 620
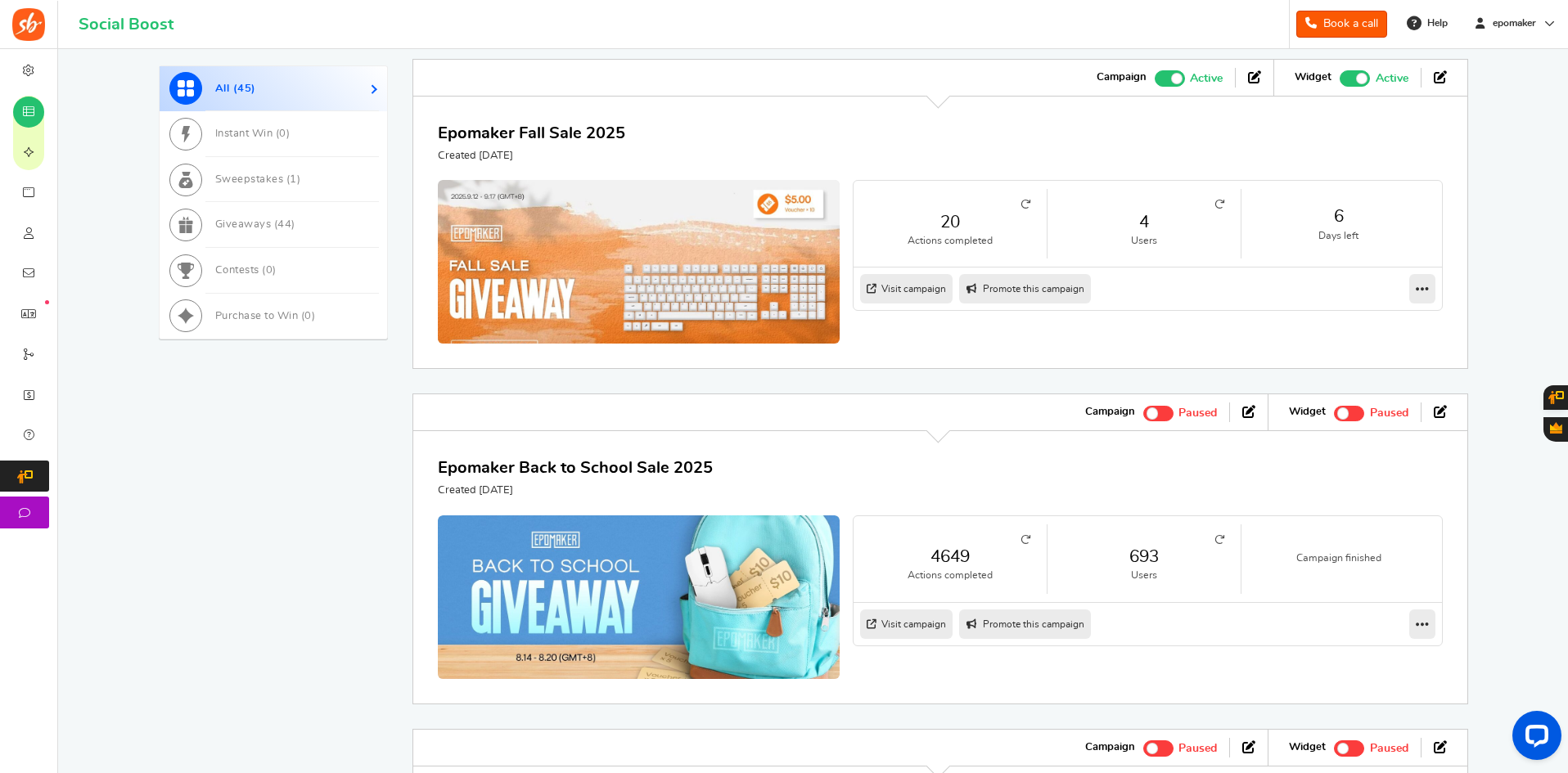
scroll to position [626, 0]
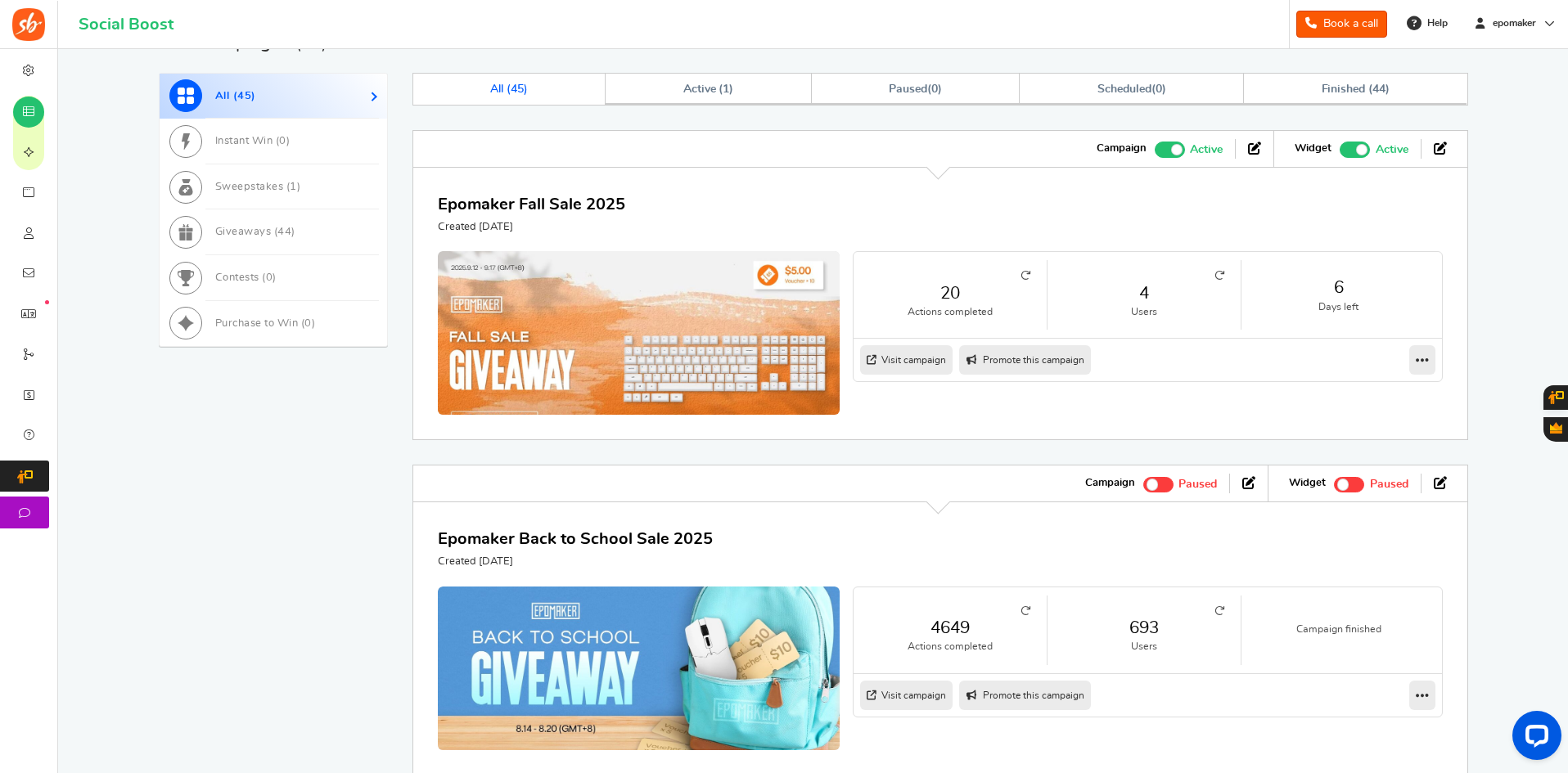
click at [945, 416] on div "Epomaker Fall Sale 2025 Created 4 Days ago 20 Actions completed 4 Users 6 Days …" at bounding box center [940, 303] width 1055 height 273
click at [937, 412] on div "20 Actions completed 4 Users 6 Days left Visit campaign Preview as Live Visit c…" at bounding box center [940, 332] width 1005 height 164
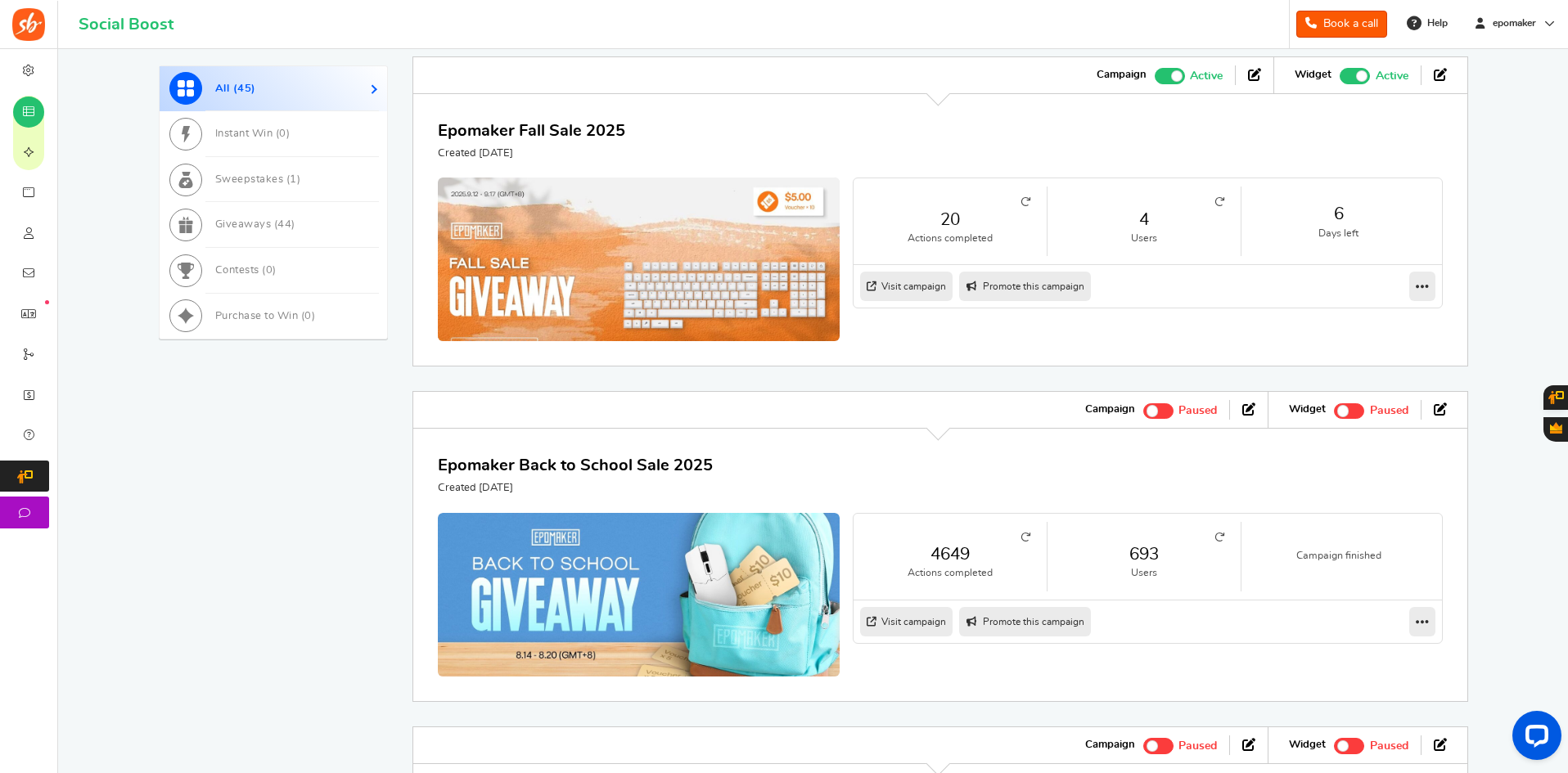
scroll to position [871, 0]
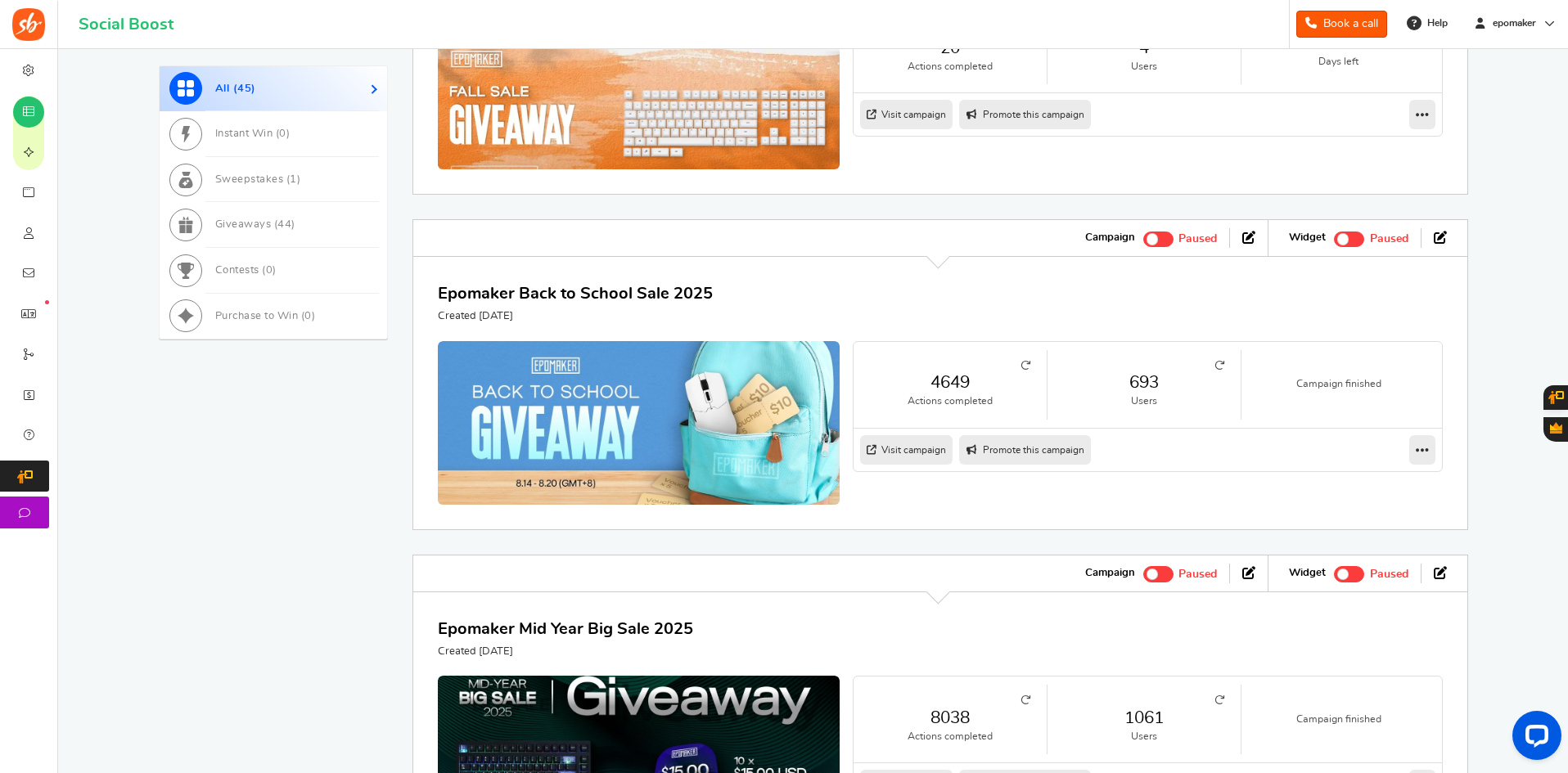
click at [889, 449] on link "Visit campaign" at bounding box center [906, 449] width 92 height 29
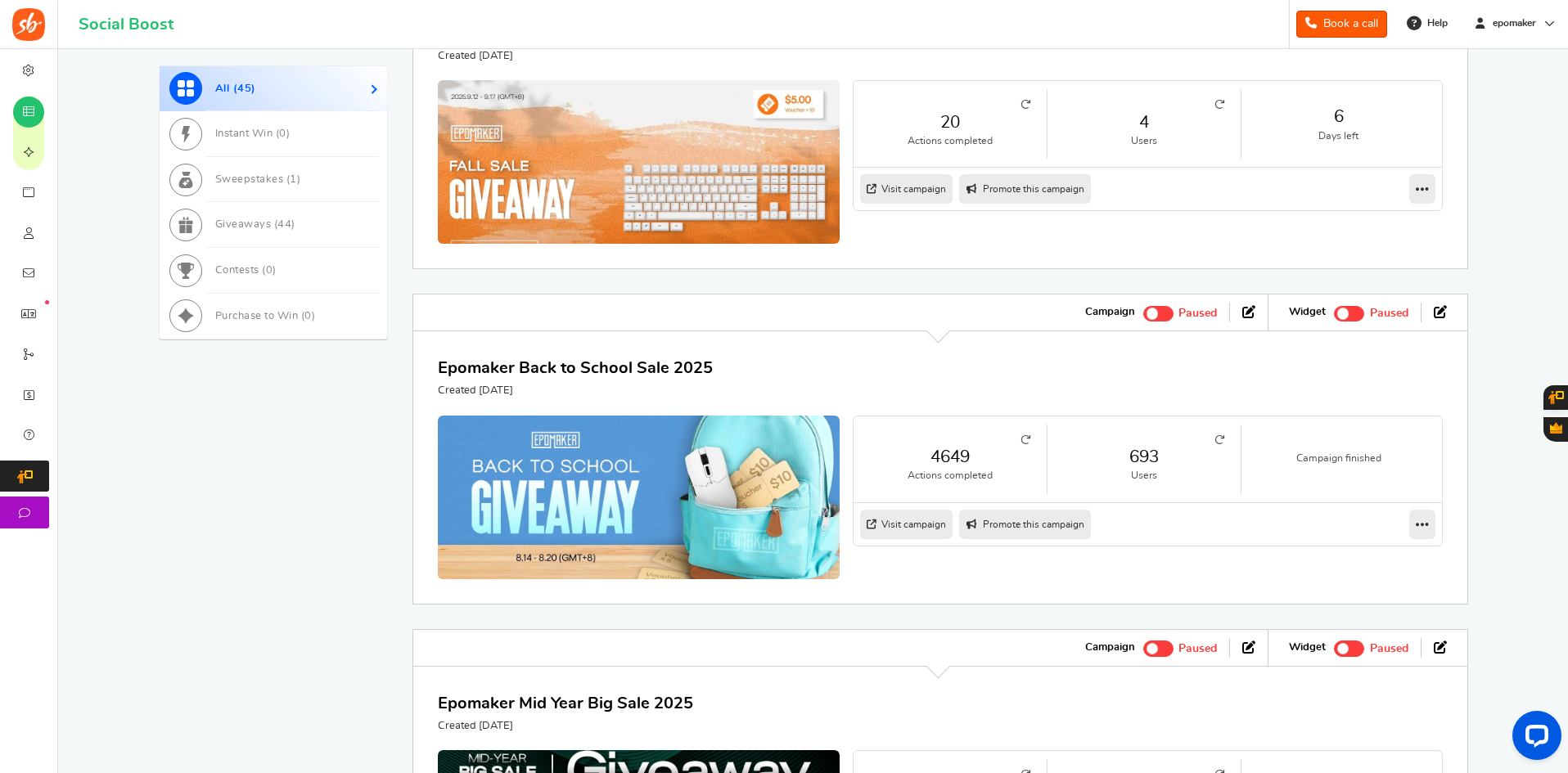
scroll to position [789, 0]
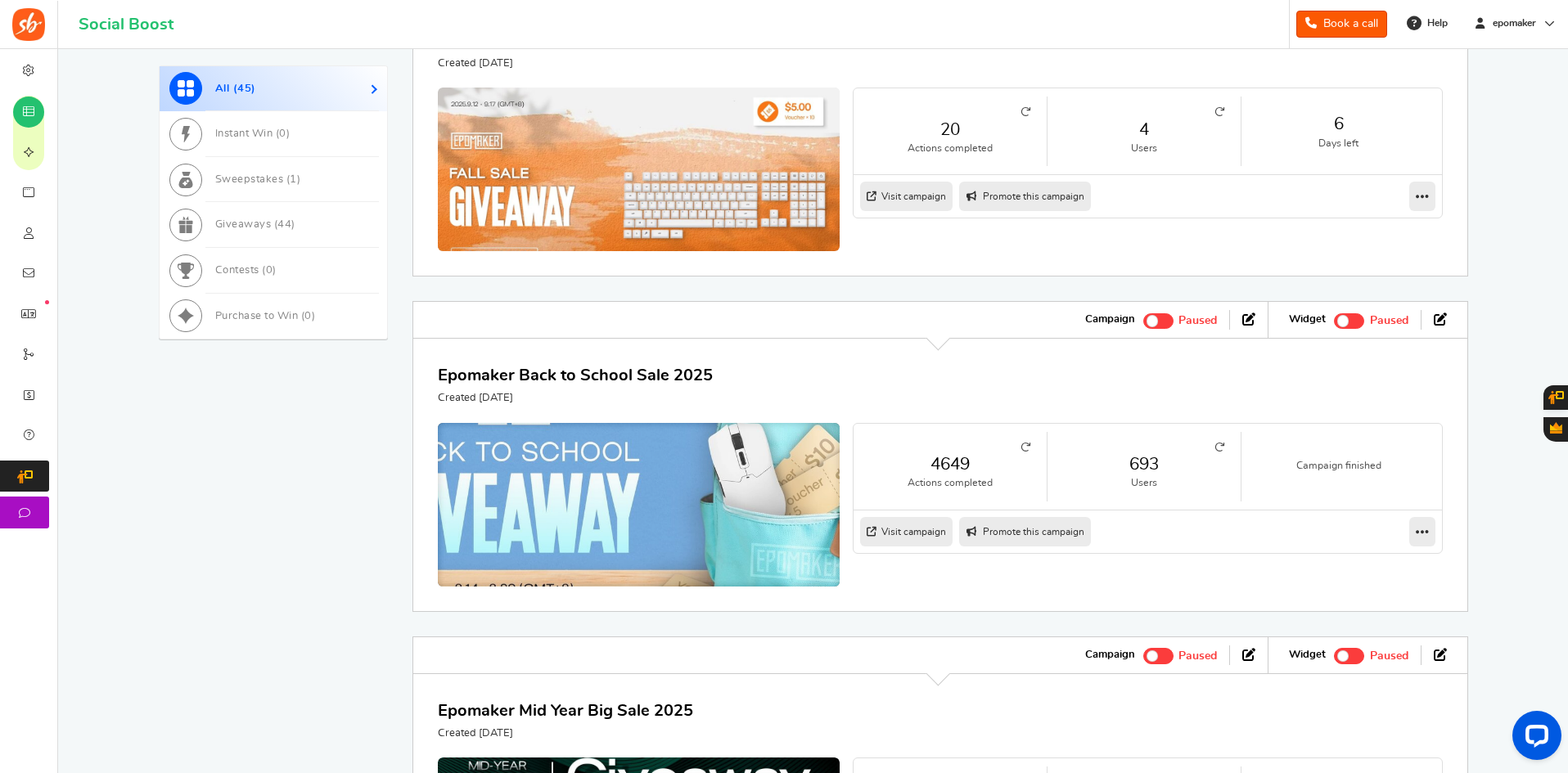
click at [679, 499] on img at bounding box center [639, 516] width 603 height 283
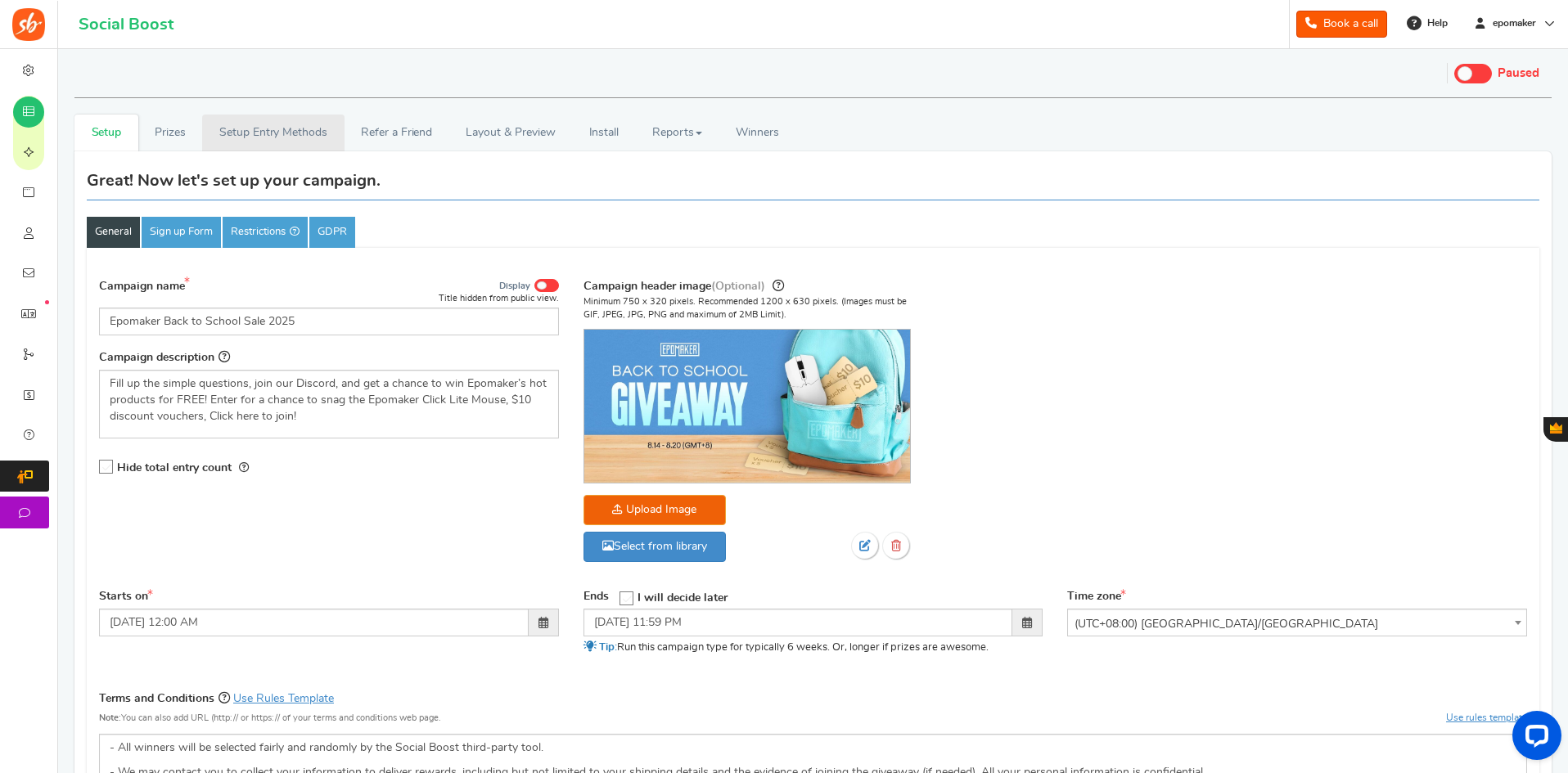
click at [276, 136] on link "Setup Entry Methods" at bounding box center [273, 133] width 142 height 37
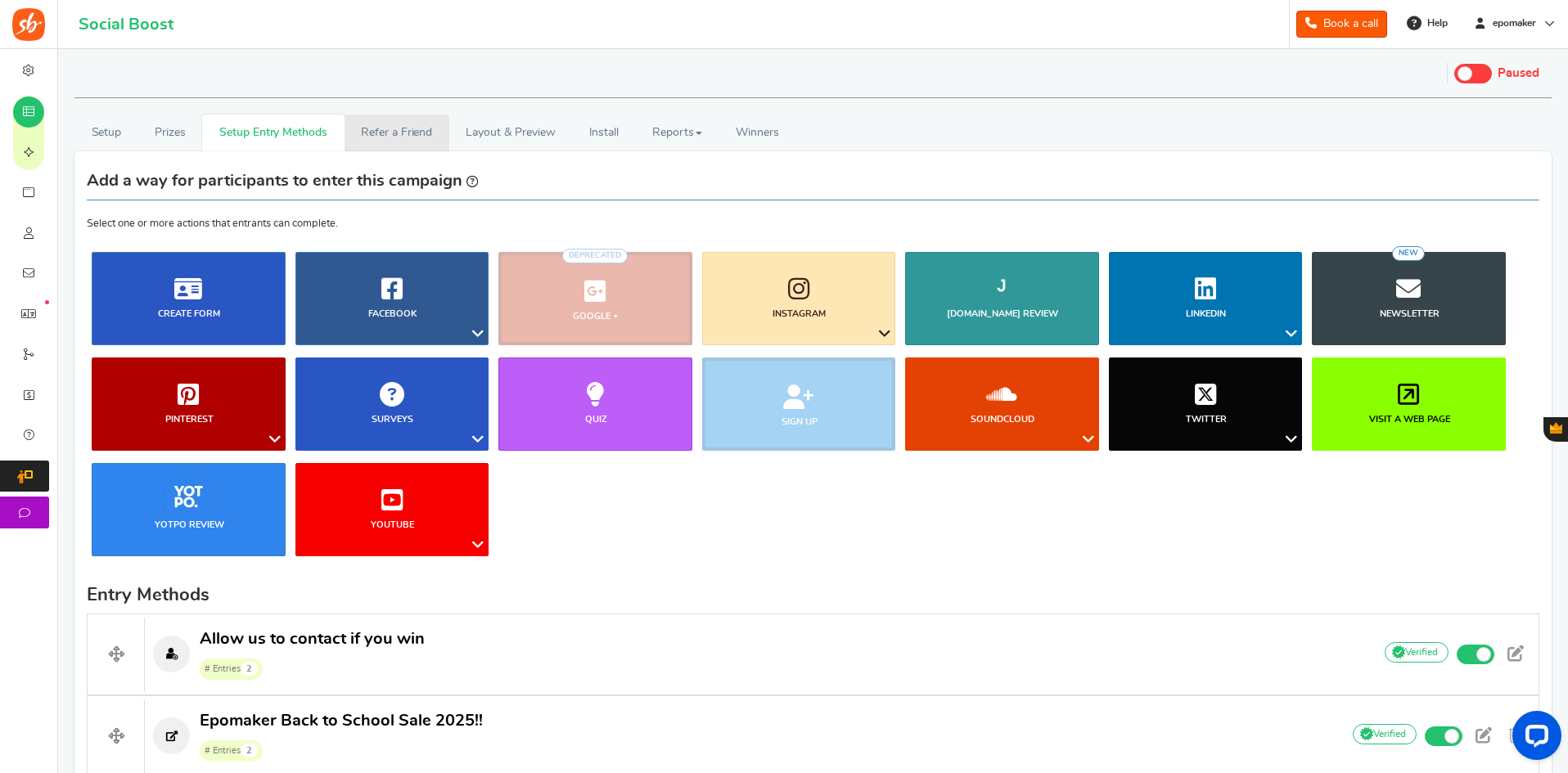
click at [379, 132] on link "Refer a Friend" at bounding box center [396, 133] width 105 height 37
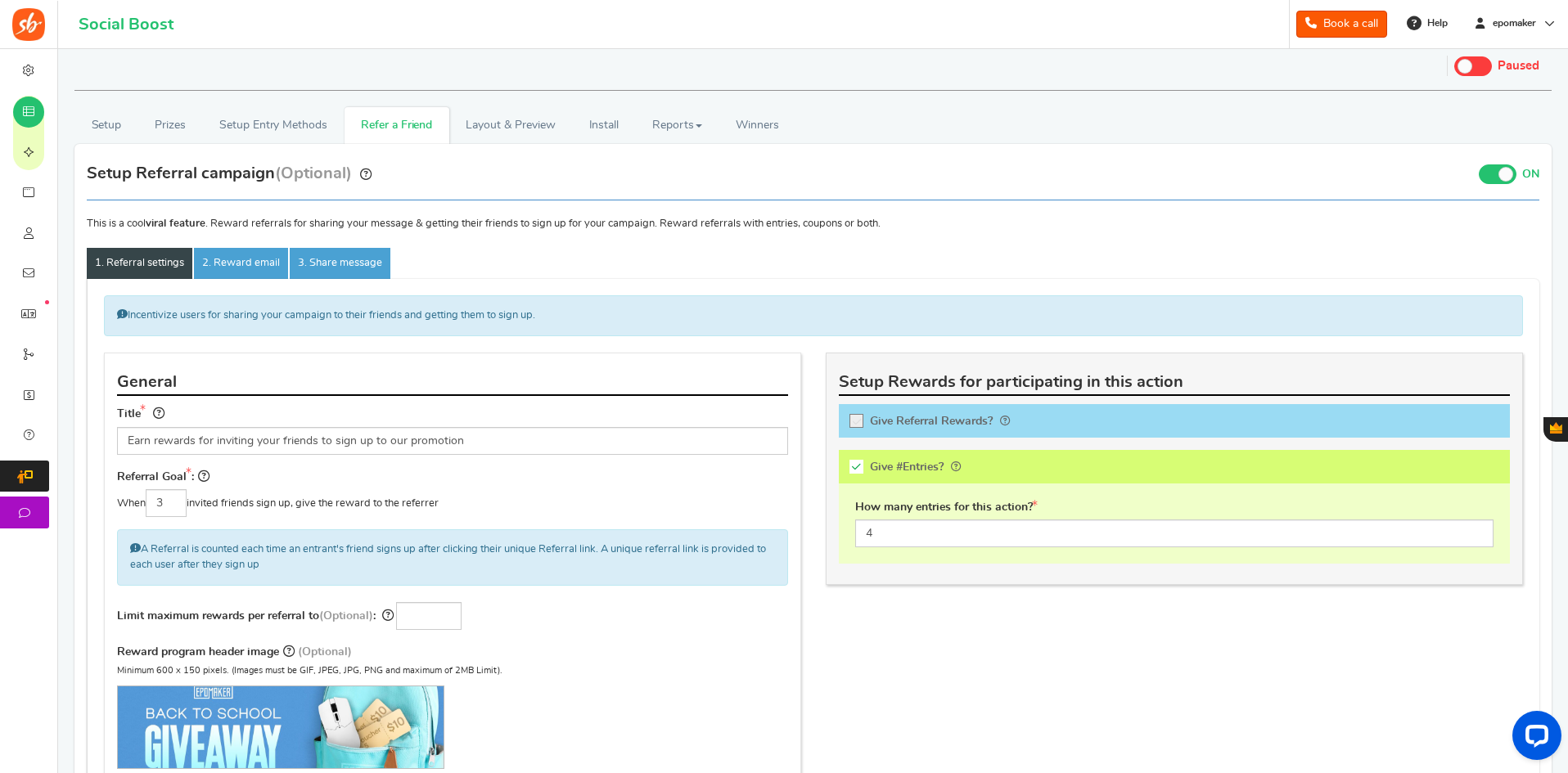
scroll to position [6, 0]
click at [297, 132] on link "Setup Entry Methods" at bounding box center [273, 127] width 142 height 37
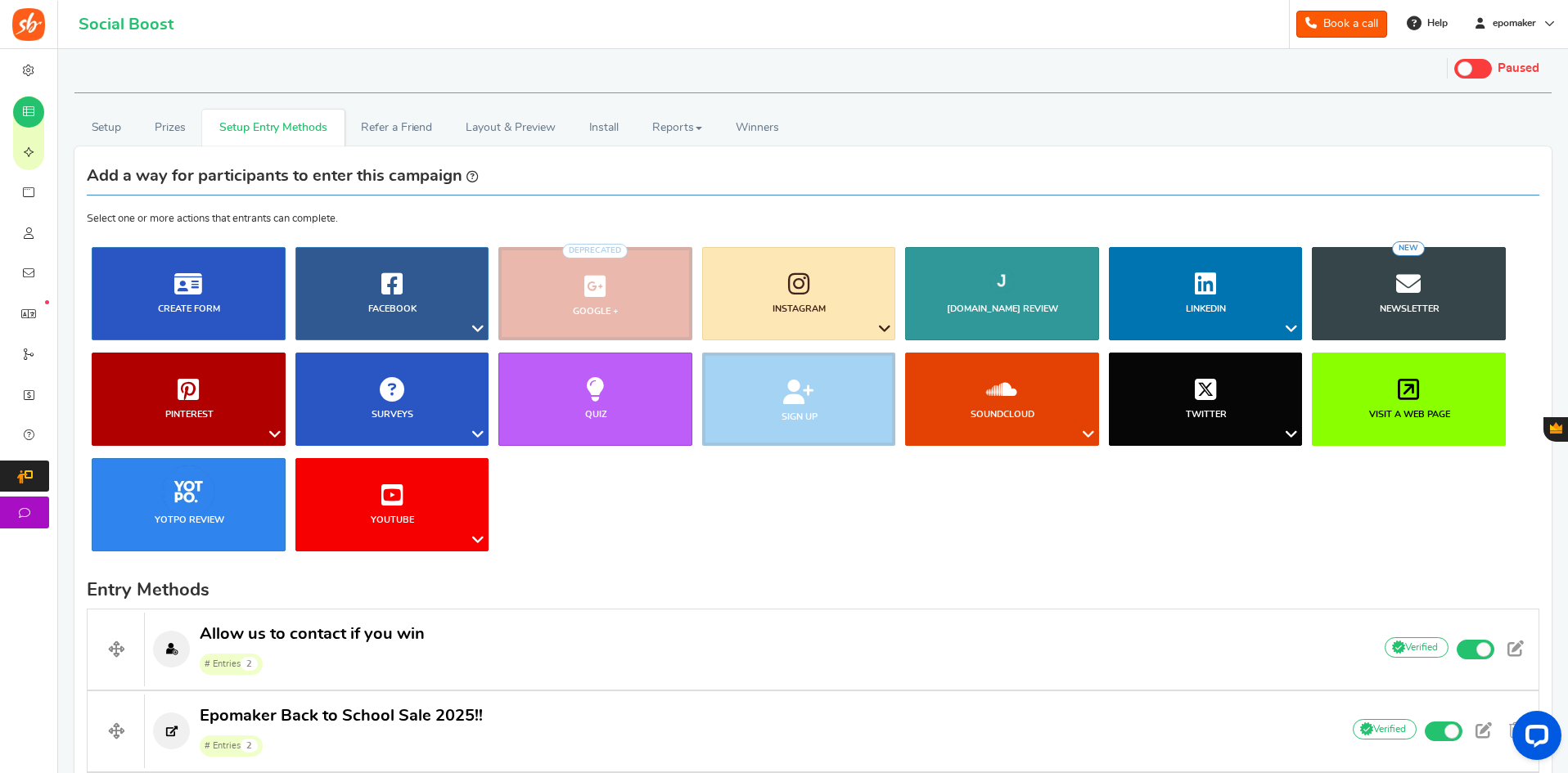
scroll to position [0, 0]
